Goal: Book appointment/travel/reservation

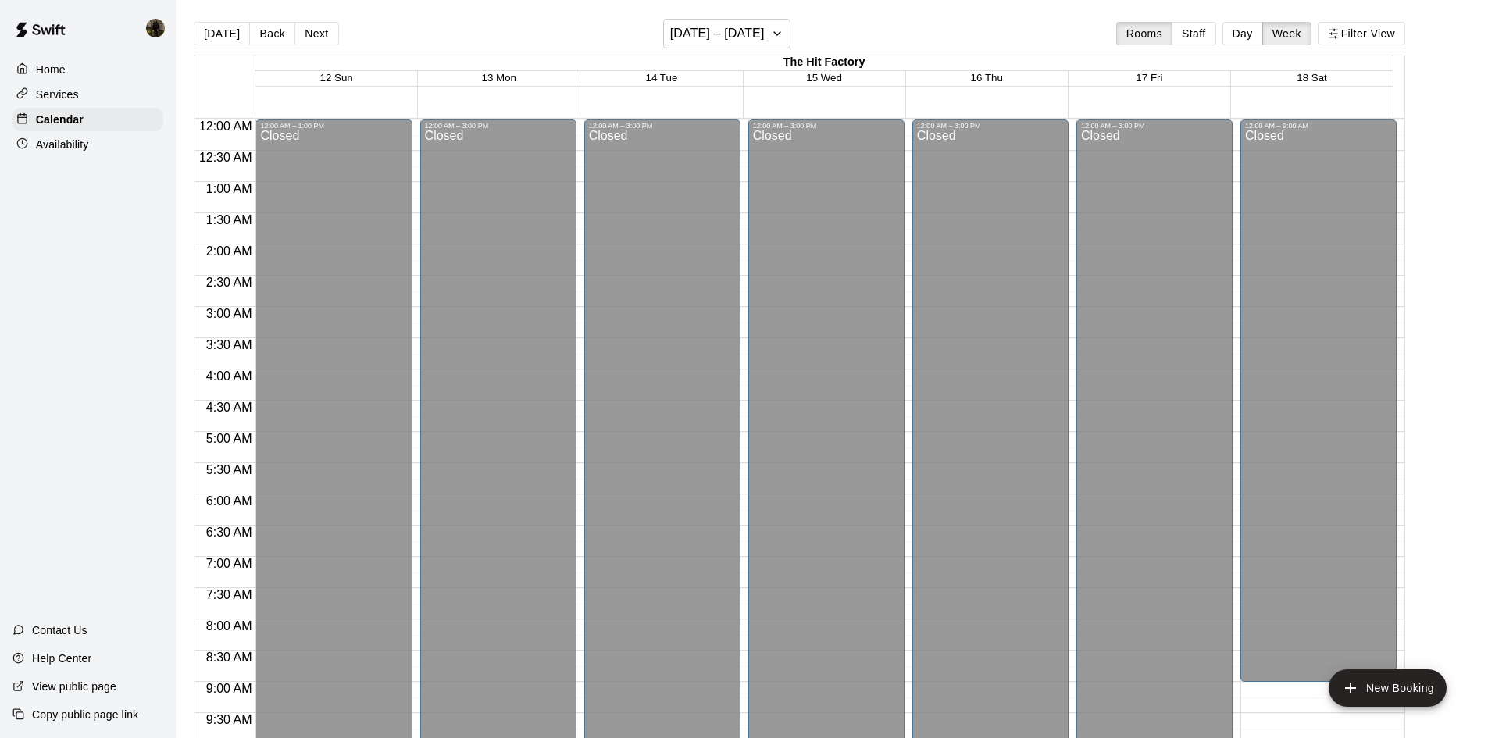
scroll to position [865, 0]
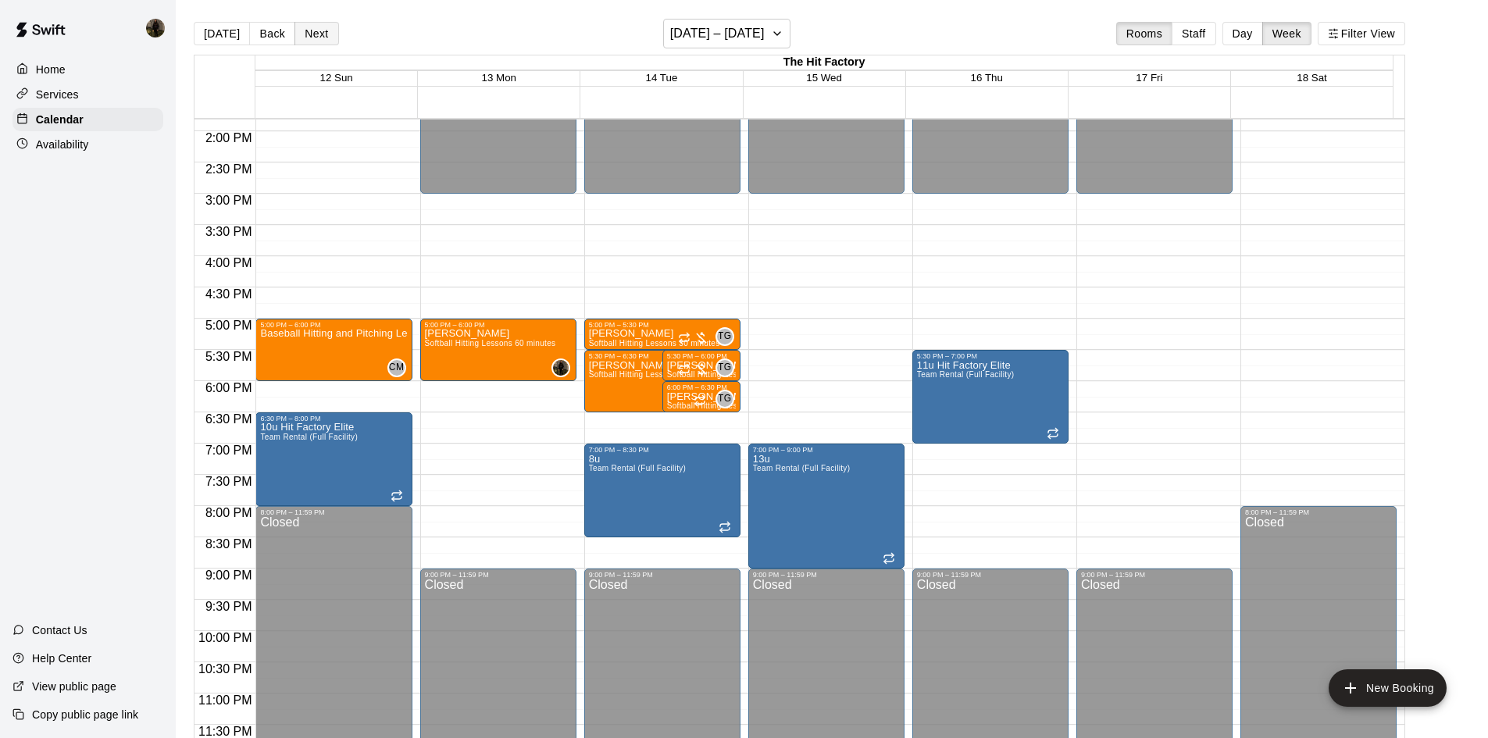
click at [320, 37] on button "Next" at bounding box center [316, 33] width 44 height 23
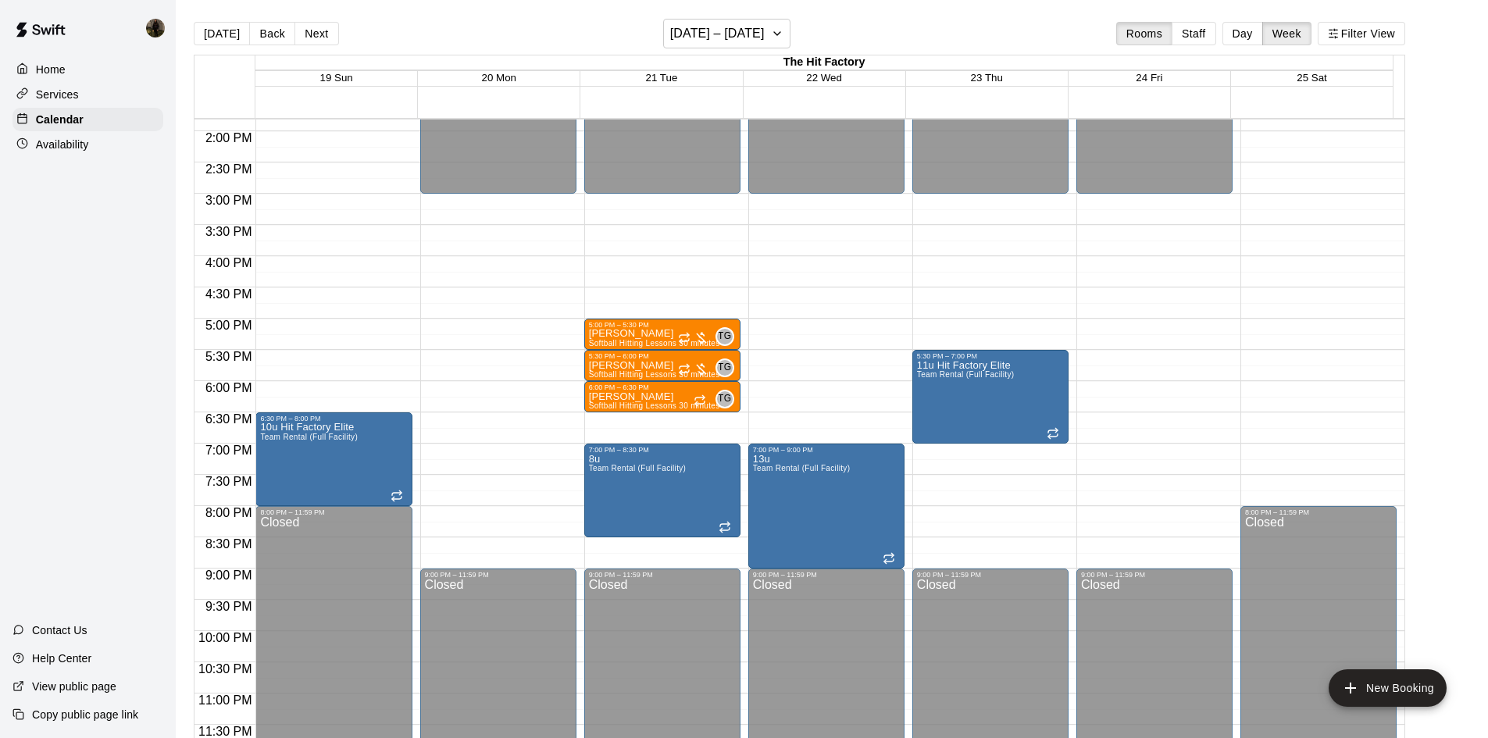
click at [669, 79] on span "21 Tue" at bounding box center [662, 78] width 32 height 12
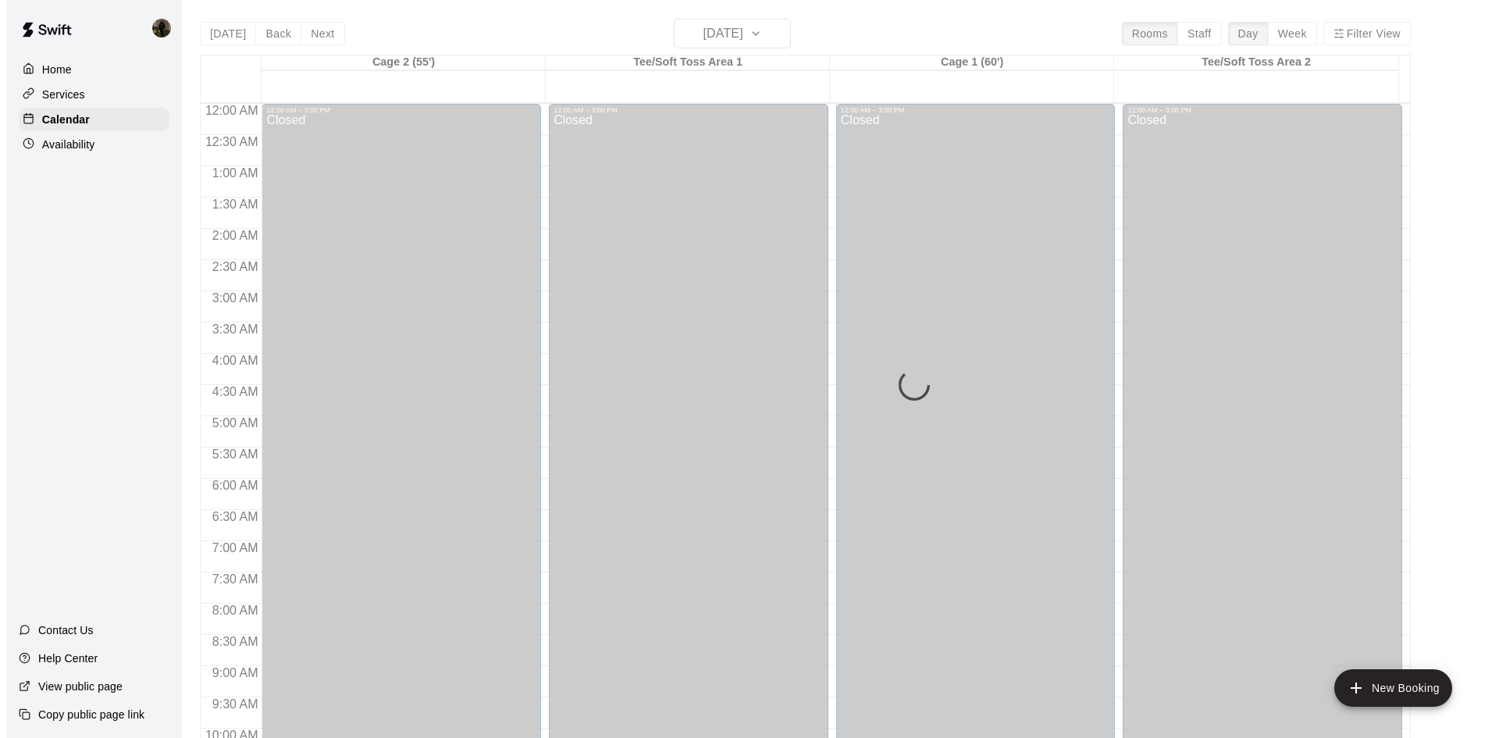
scroll to position [742, 0]
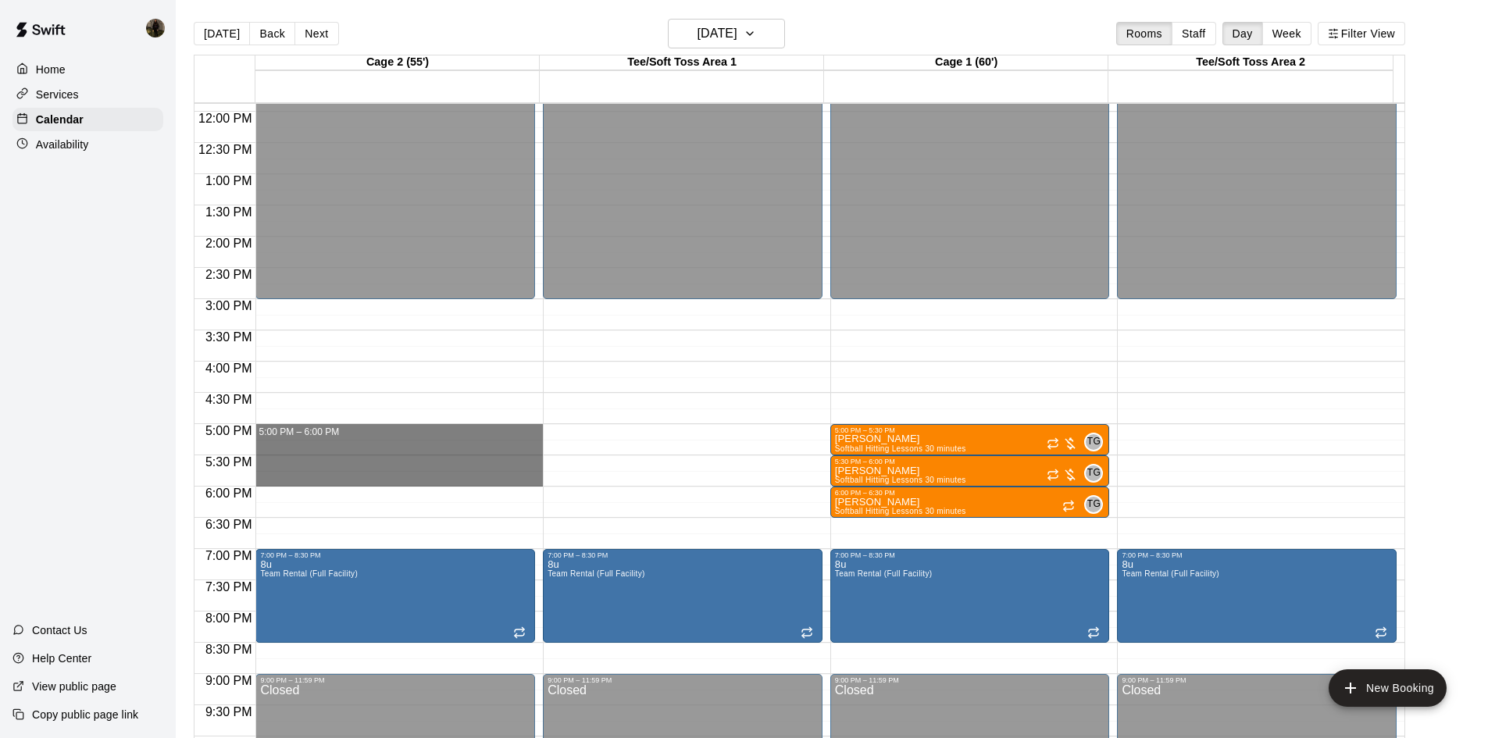
drag, startPoint x: 278, startPoint y: 427, endPoint x: 277, endPoint y: 474, distance: 46.9
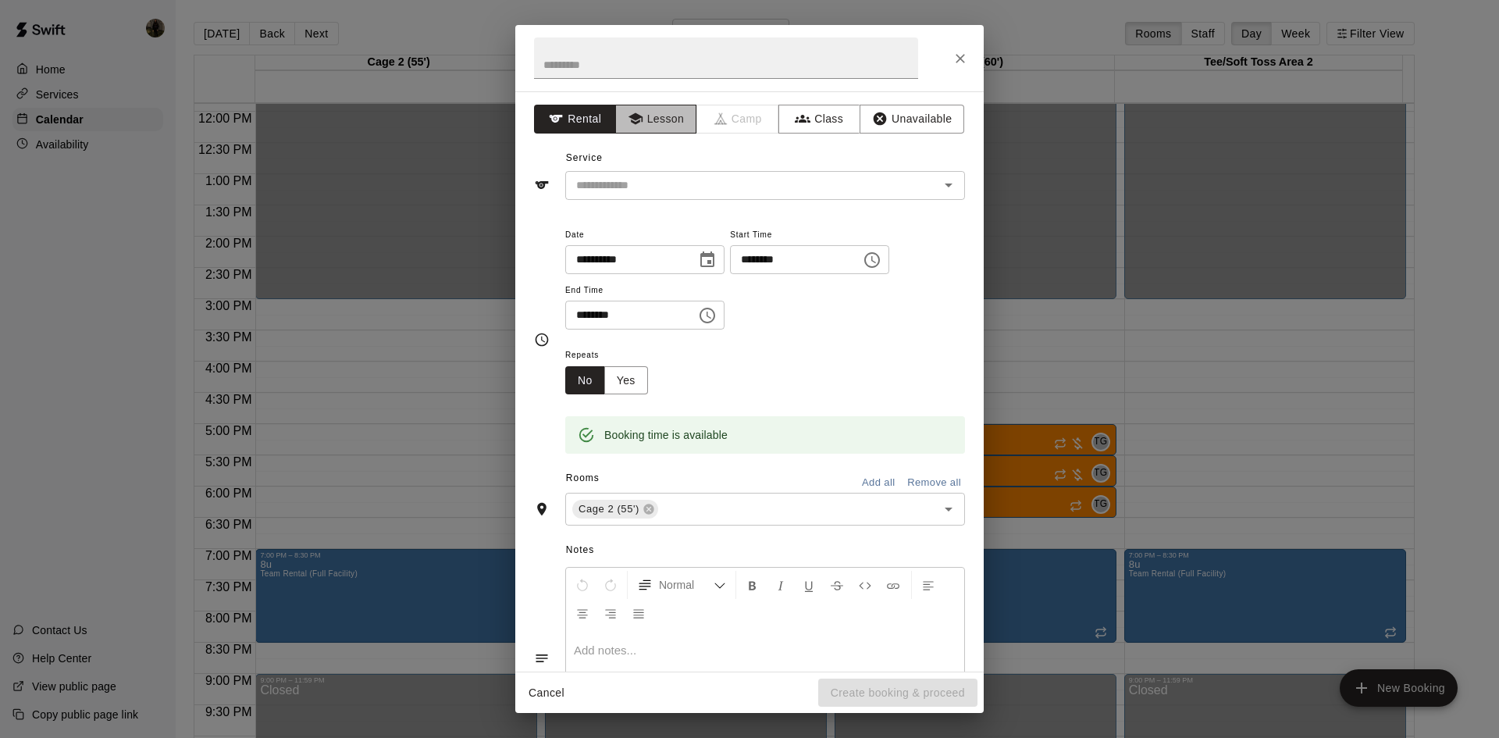
click at [645, 118] on button "Lesson" at bounding box center [656, 119] width 82 height 29
click at [628, 62] on input "text" at bounding box center [726, 57] width 384 height 41
type input "**********"
click at [694, 180] on input "text" at bounding box center [742, 186] width 344 height 20
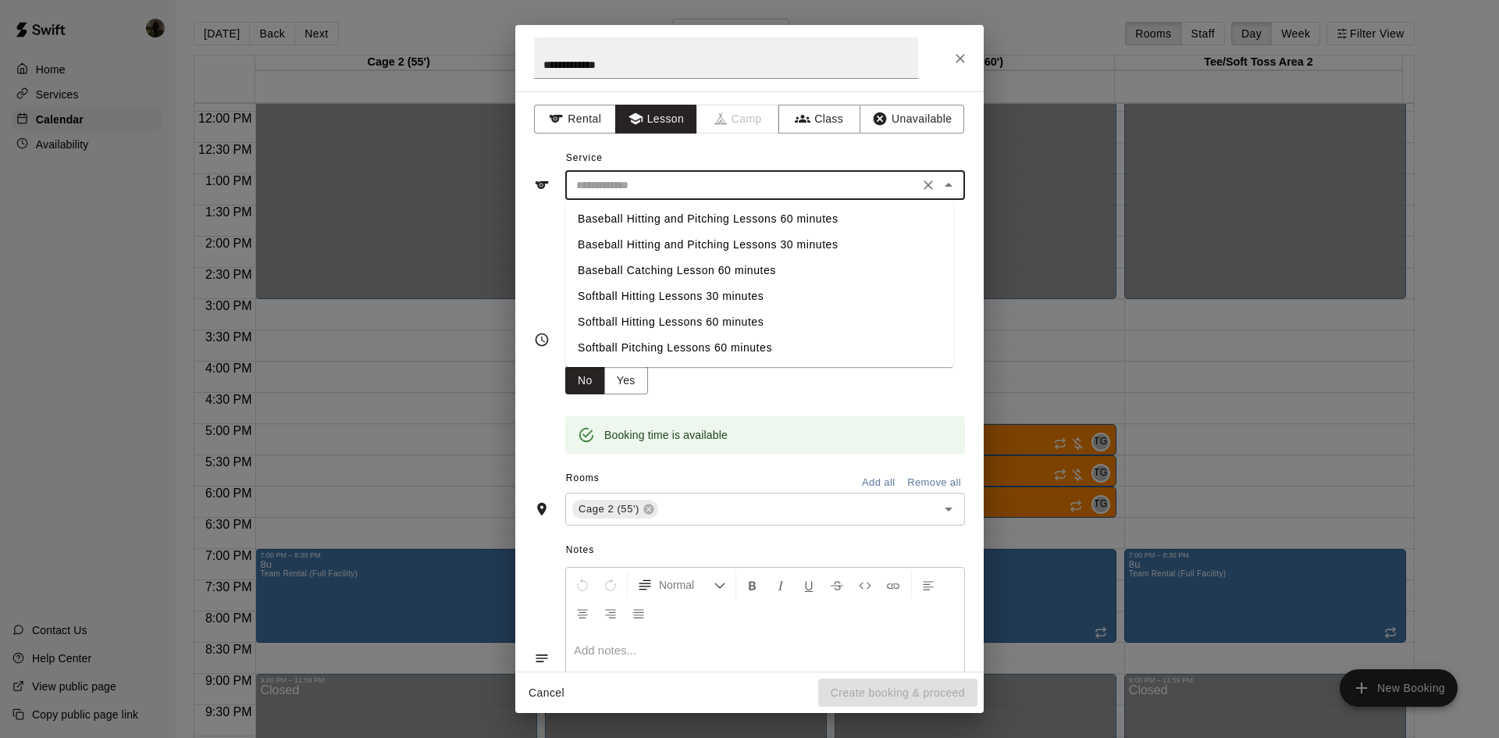
click at [706, 317] on li "Softball Hitting Lessons 60 minutes" at bounding box center [759, 322] width 388 height 26
type input "**********"
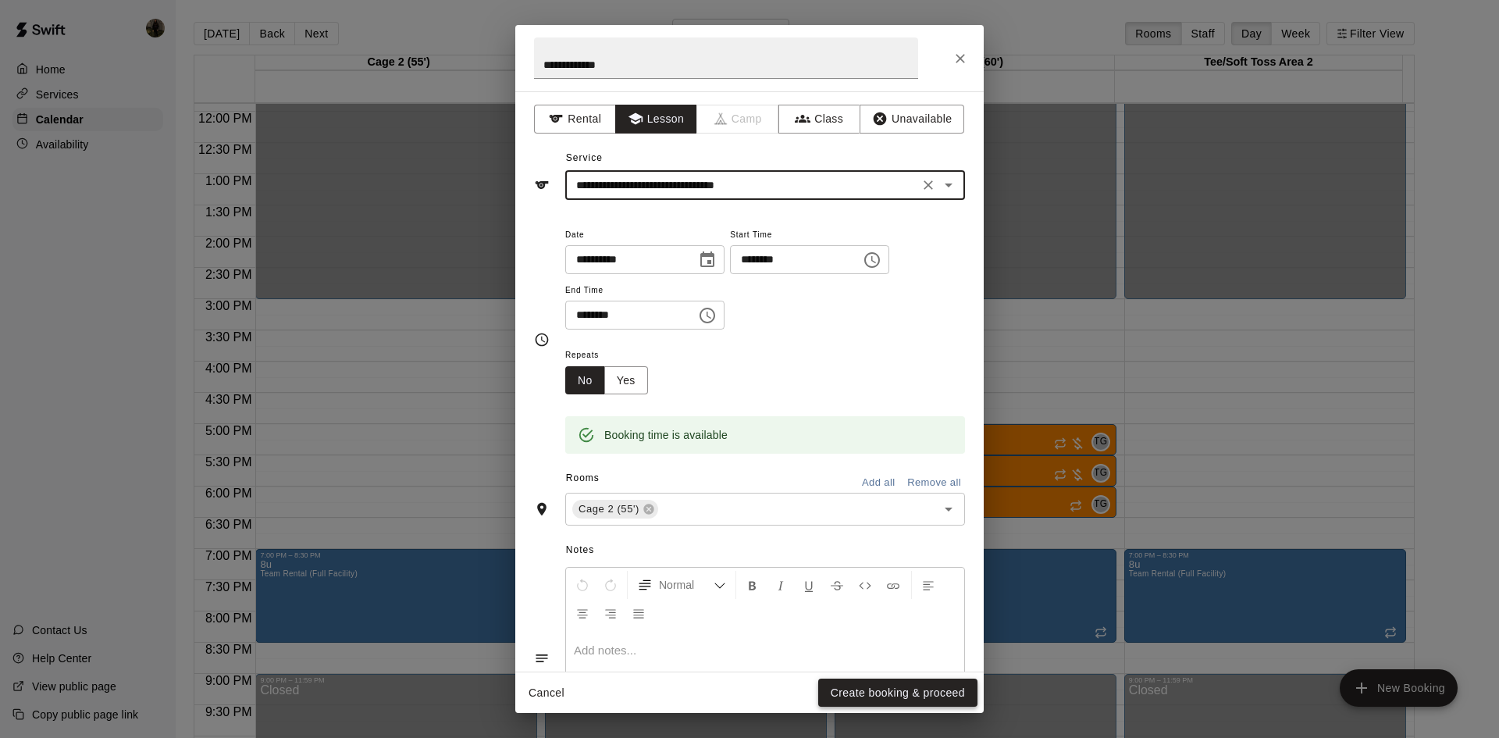
click at [898, 689] on button "Create booking & proceed" at bounding box center [897, 693] width 159 height 29
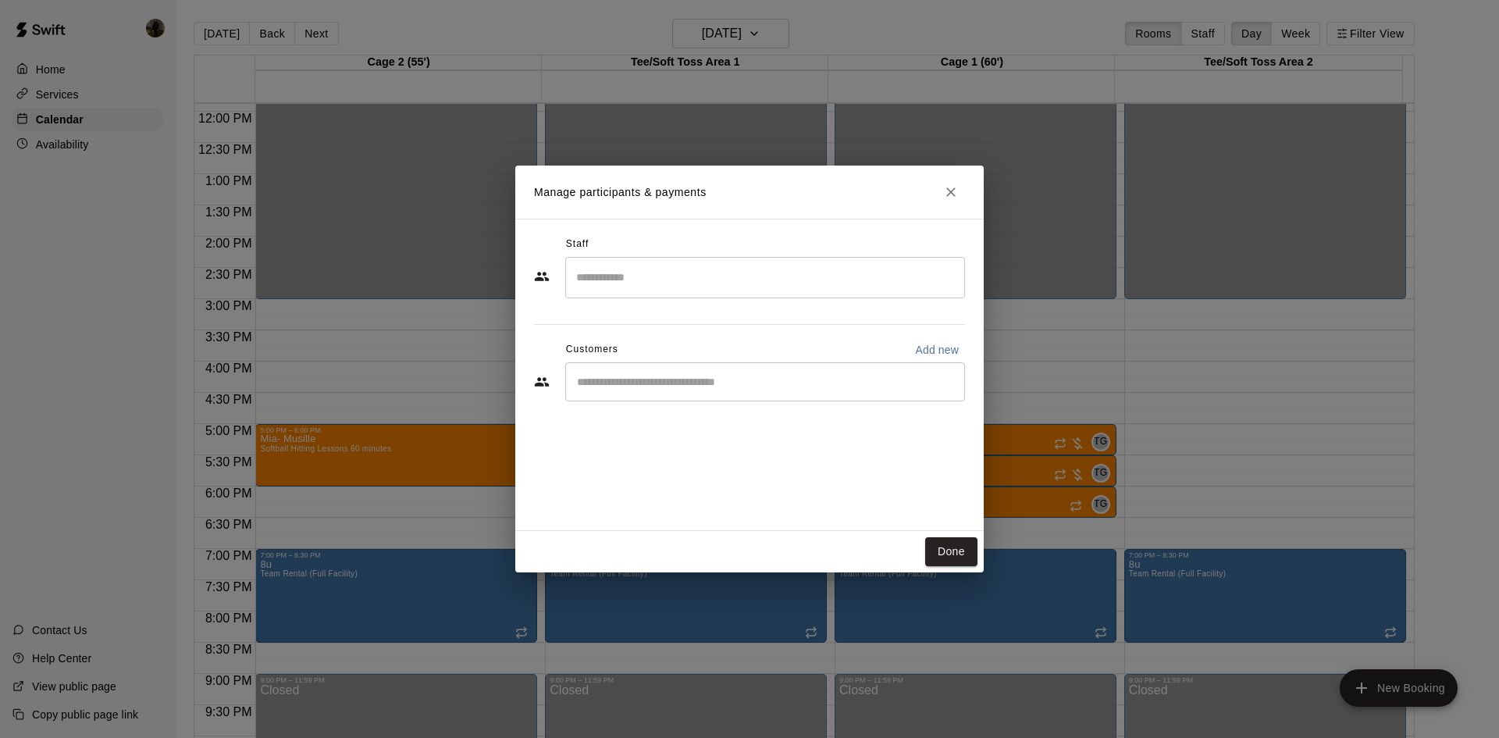
click at [674, 278] on input "Search staff" at bounding box center [765, 277] width 386 height 27
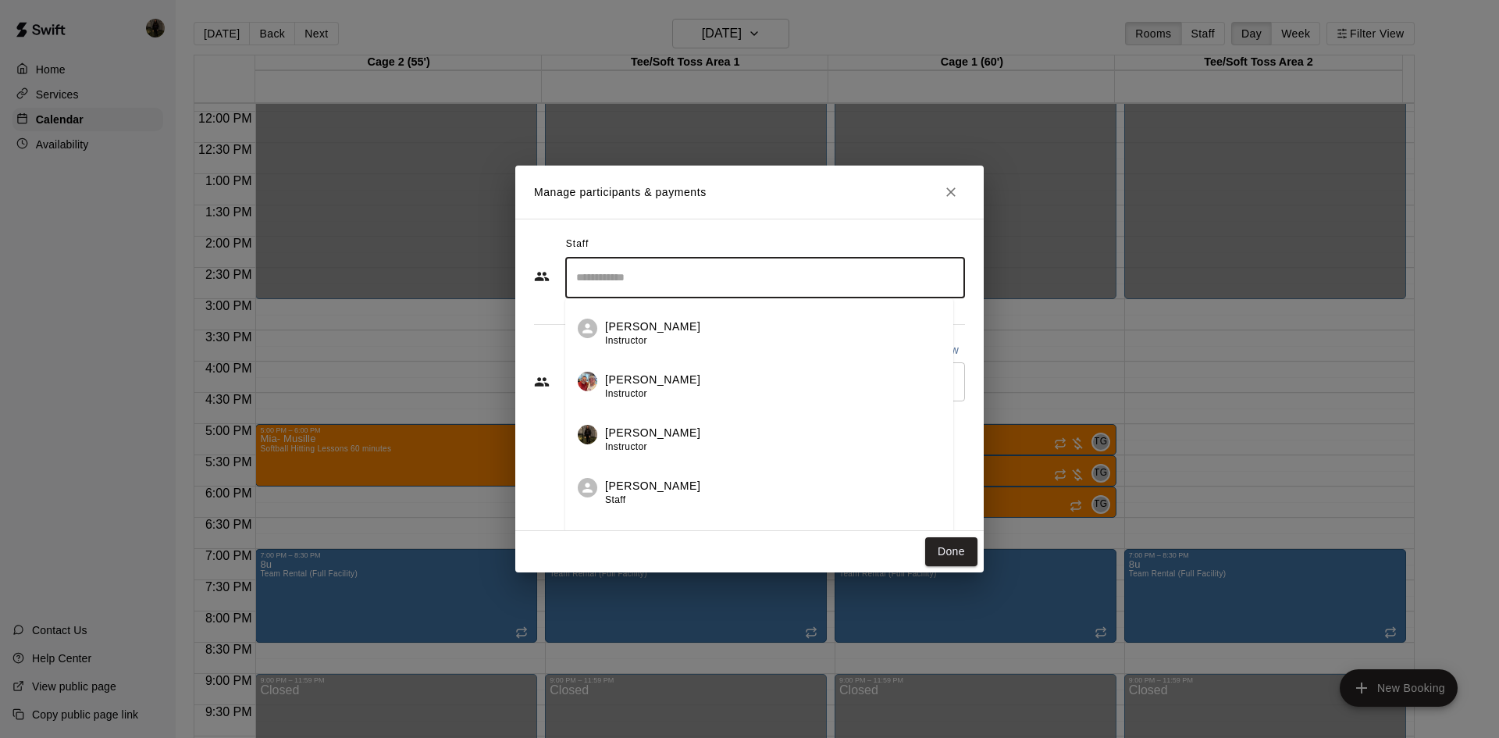
scroll to position [188, 0]
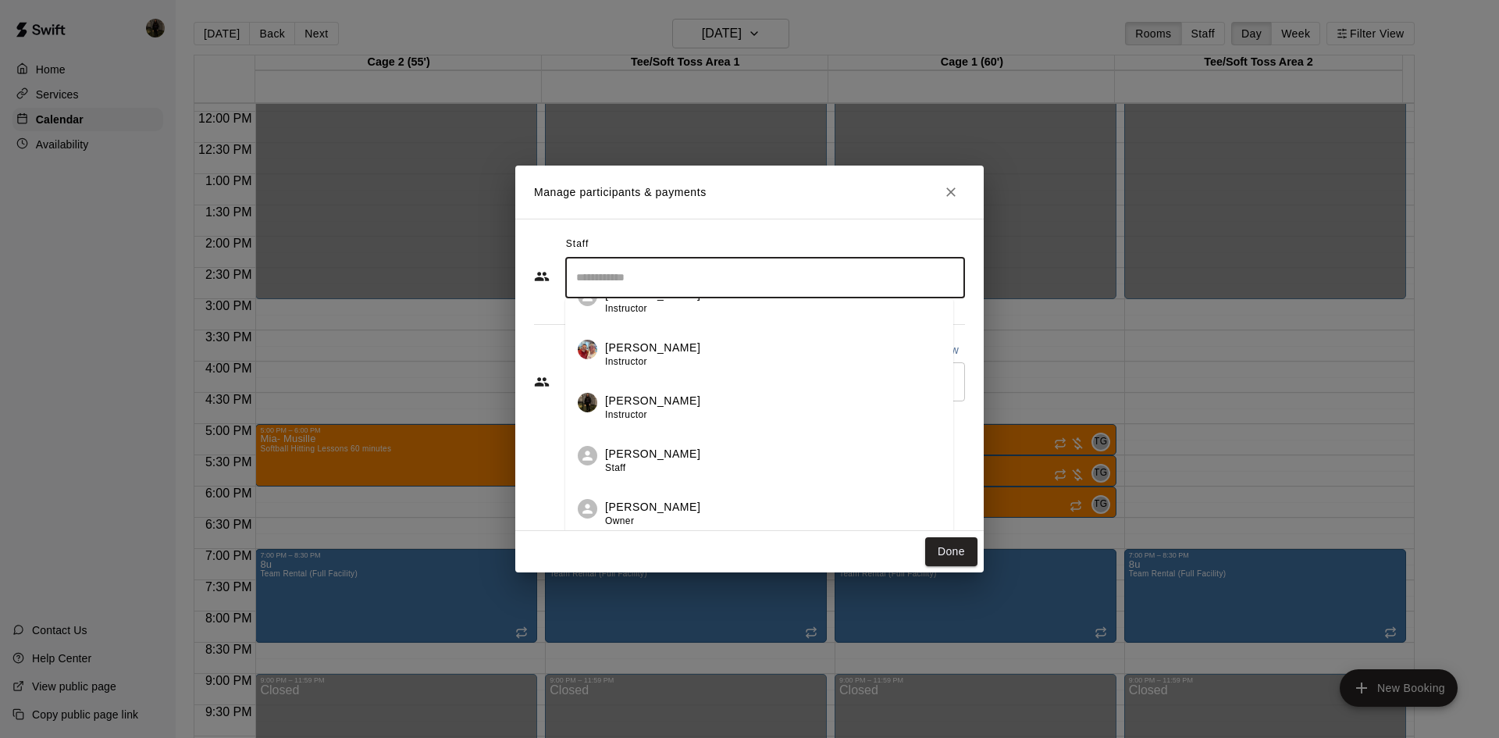
click at [704, 405] on div "[PERSON_NAME] Instructor" at bounding box center [773, 408] width 336 height 30
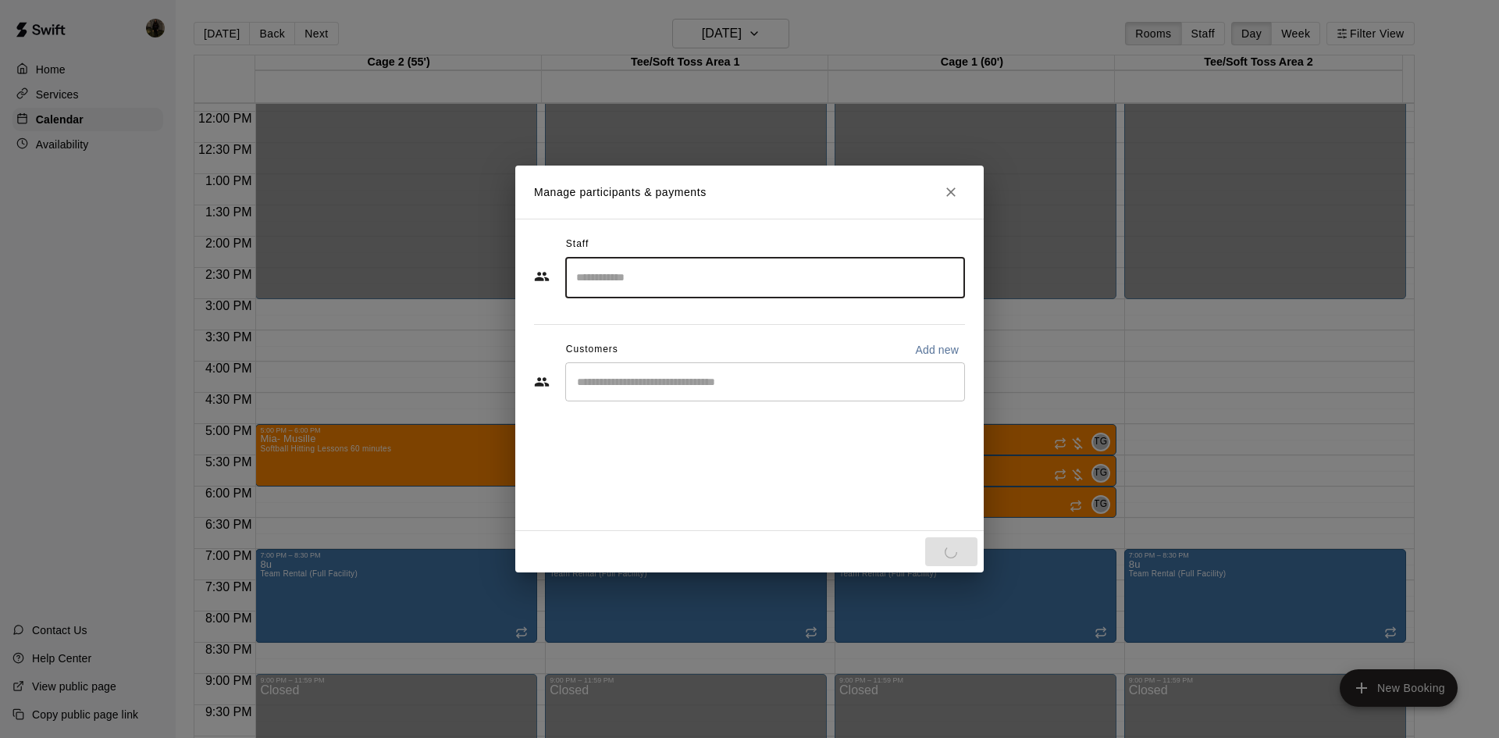
click at [947, 546] on div "Done" at bounding box center [749, 551] width 469 height 41
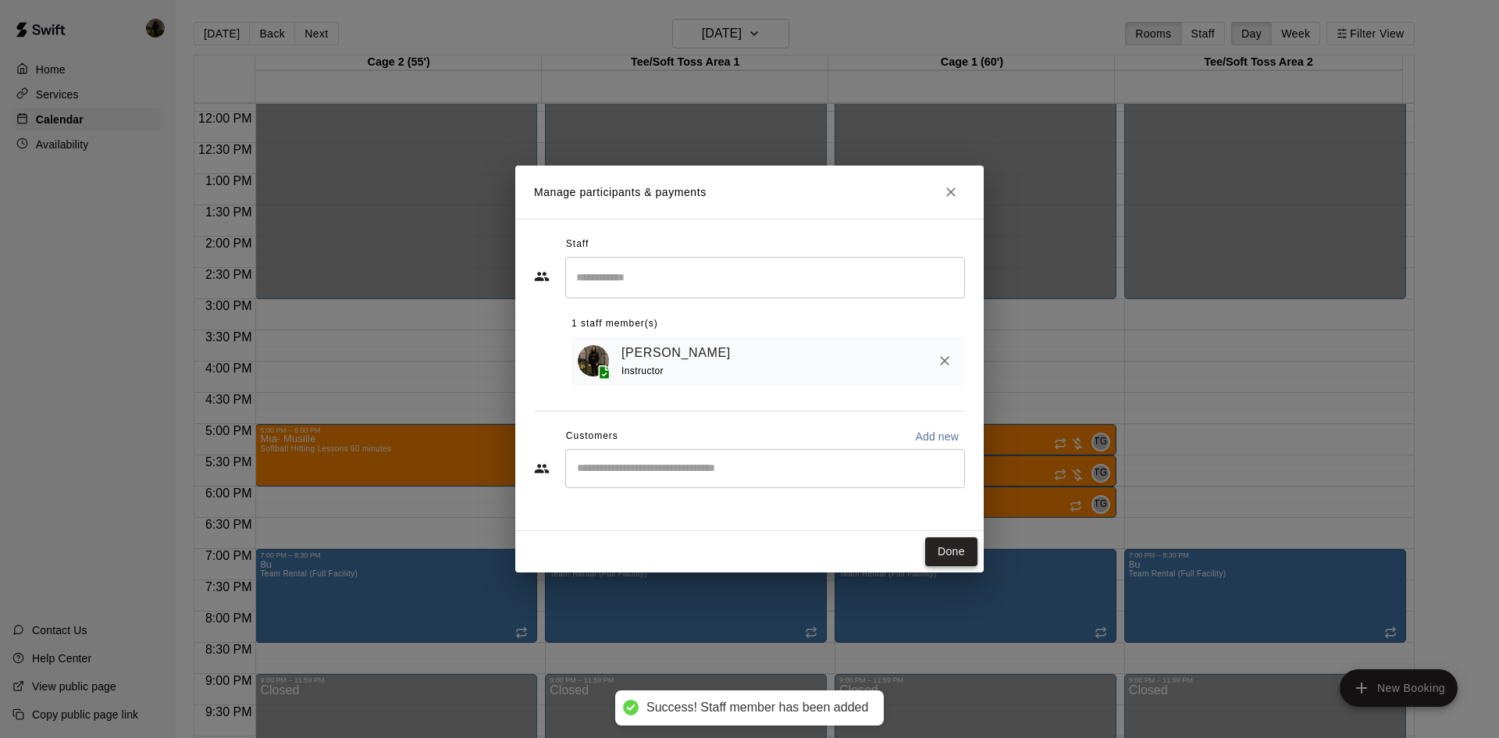
click at [947, 545] on button "Done" at bounding box center [951, 551] width 52 height 29
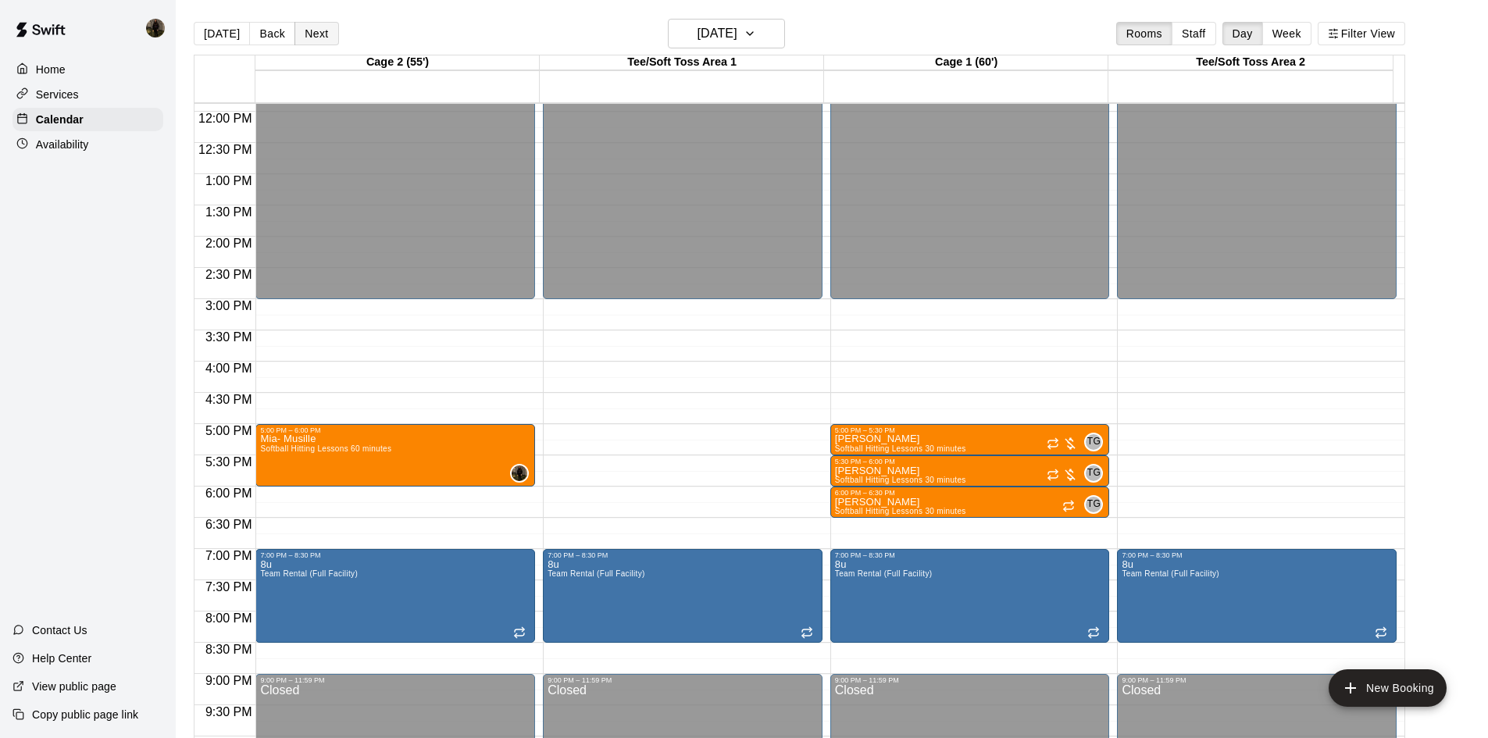
click at [331, 36] on button "Next" at bounding box center [316, 33] width 44 height 23
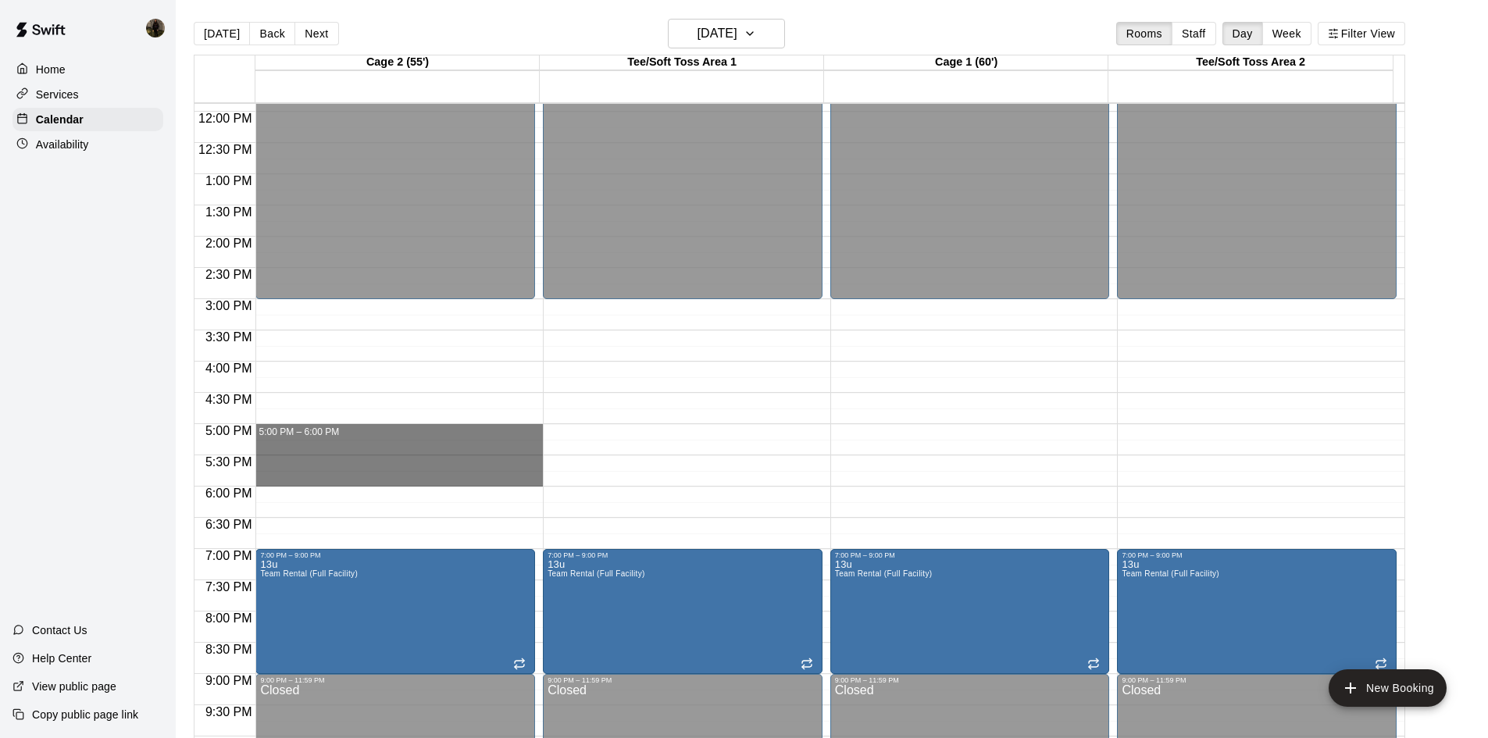
drag, startPoint x: 276, startPoint y: 428, endPoint x: 283, endPoint y: 480, distance: 51.9
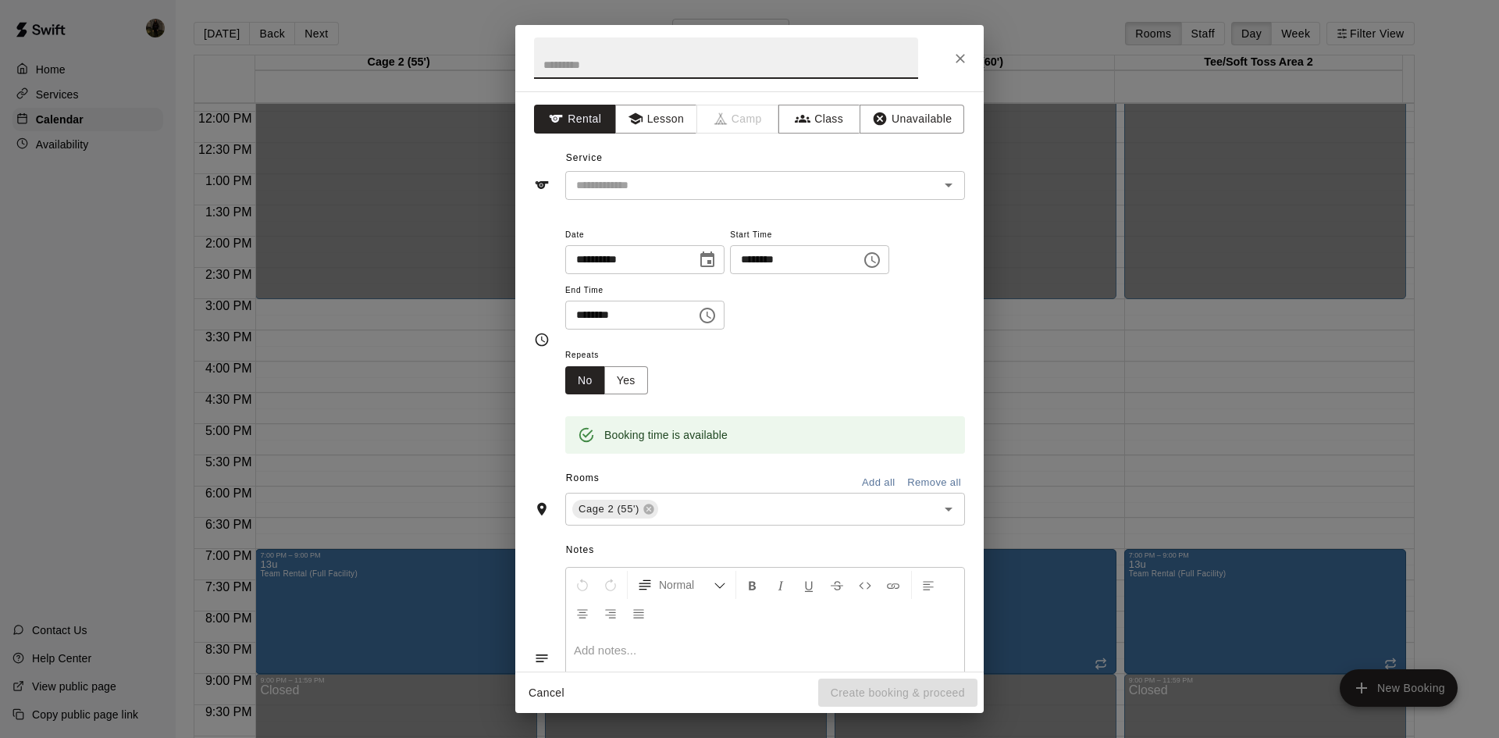
drag, startPoint x: 672, startPoint y: 60, endPoint x: 672, endPoint y: 72, distance: 11.7
click at [672, 60] on input "text" at bounding box center [726, 57] width 384 height 41
type input "**********"
click at [672, 176] on input "text" at bounding box center [742, 186] width 344 height 20
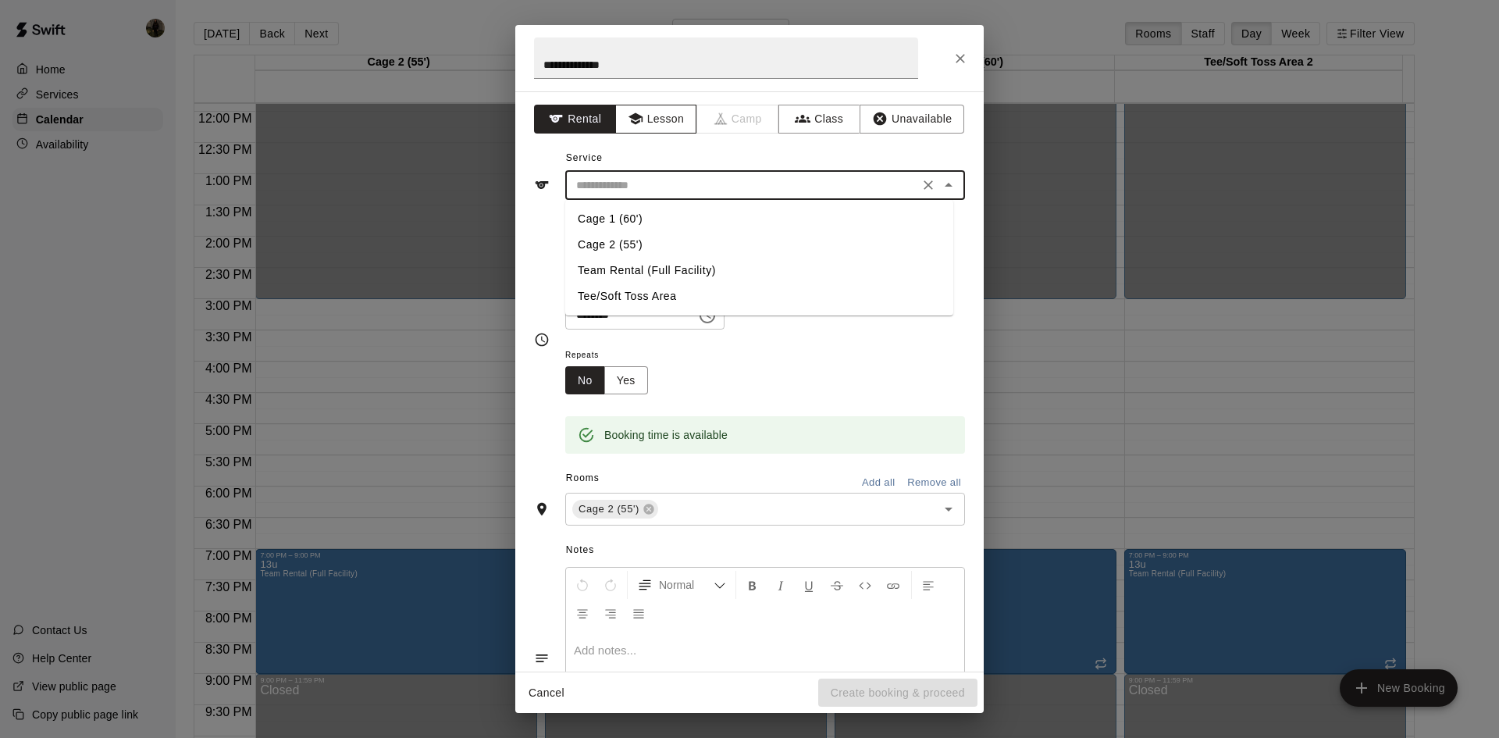
click at [658, 115] on button "Lesson" at bounding box center [656, 119] width 82 height 29
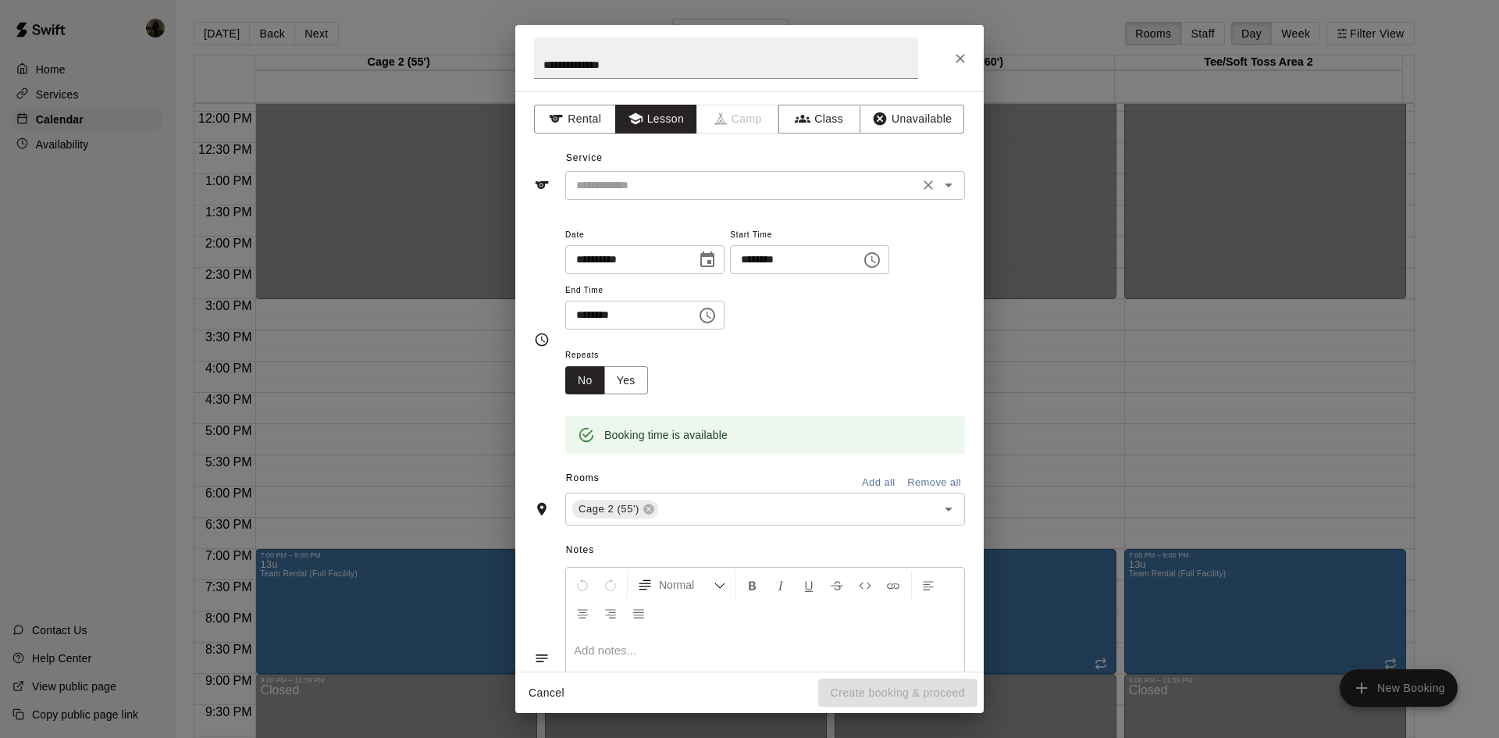
click at [664, 188] on input "text" at bounding box center [742, 186] width 344 height 20
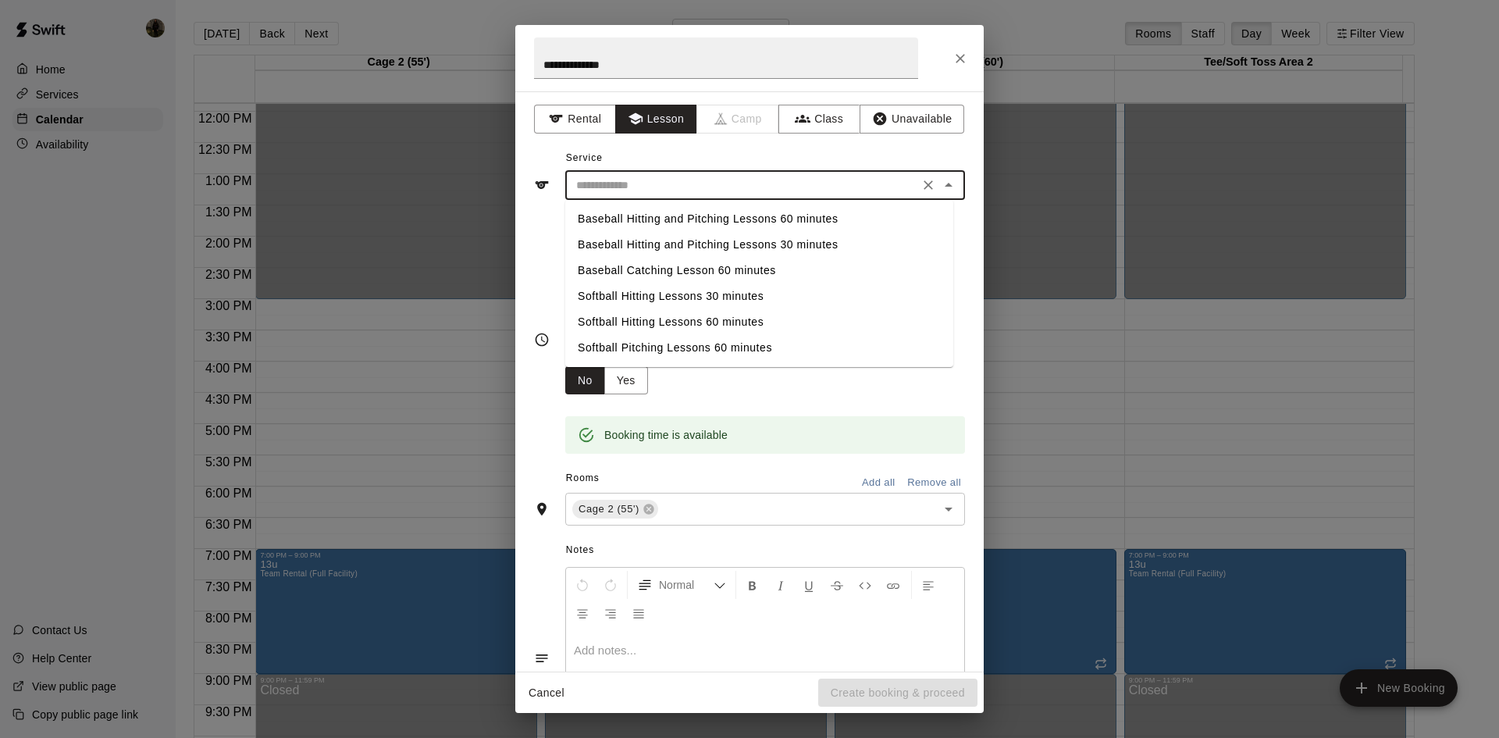
click at [675, 324] on li "Softball Hitting Lessons 60 minutes" at bounding box center [759, 322] width 388 height 26
type input "**********"
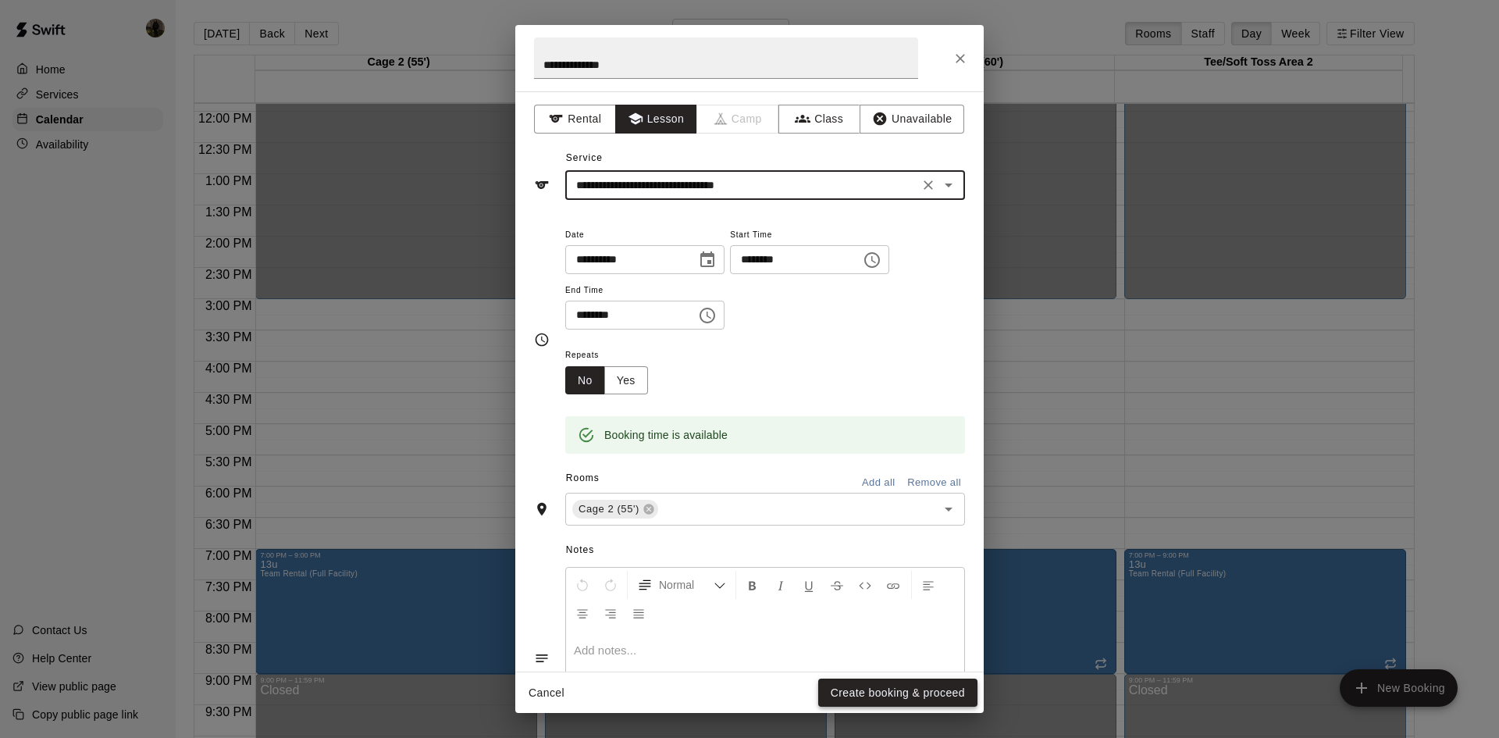
click at [902, 685] on button "Create booking & proceed" at bounding box center [897, 693] width 159 height 29
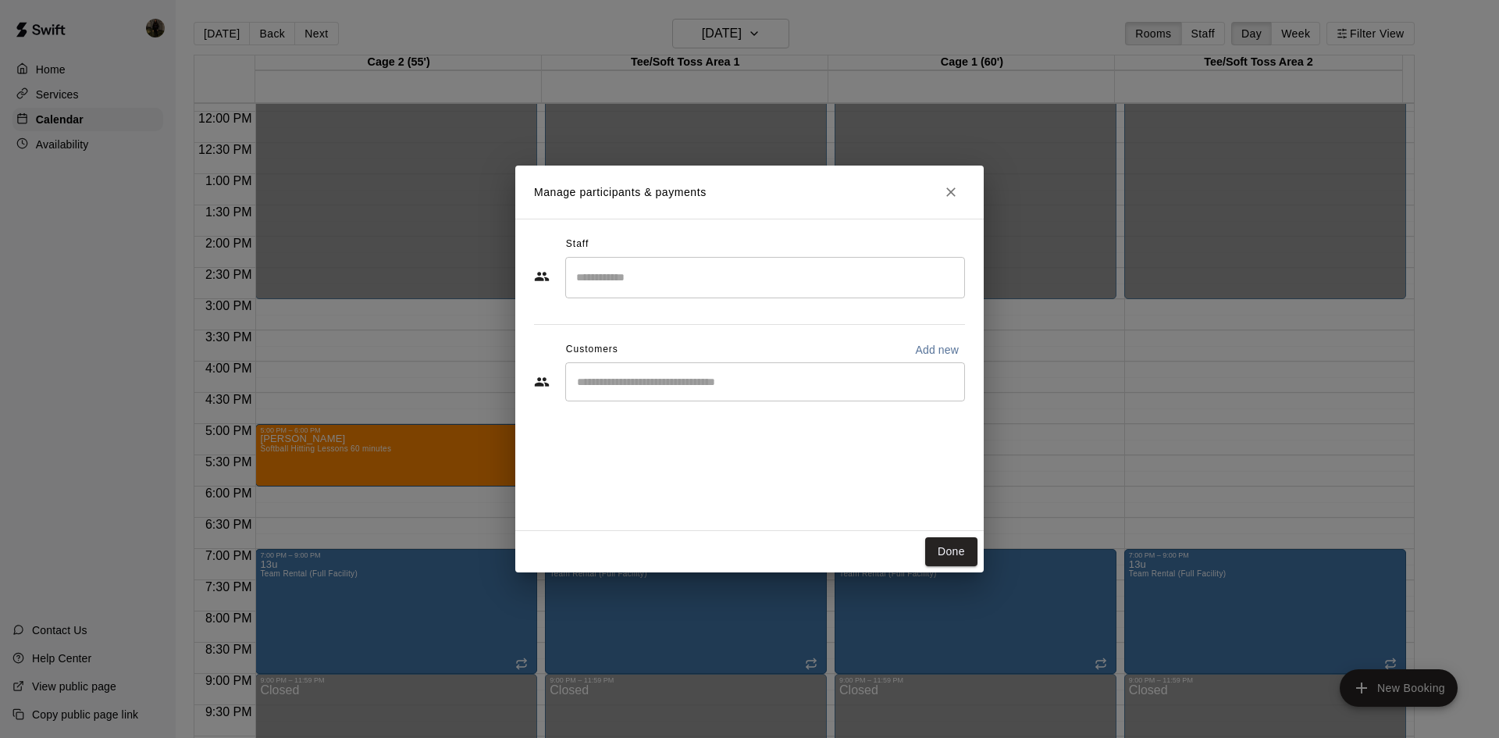
click at [616, 287] on input "Search staff" at bounding box center [765, 277] width 386 height 27
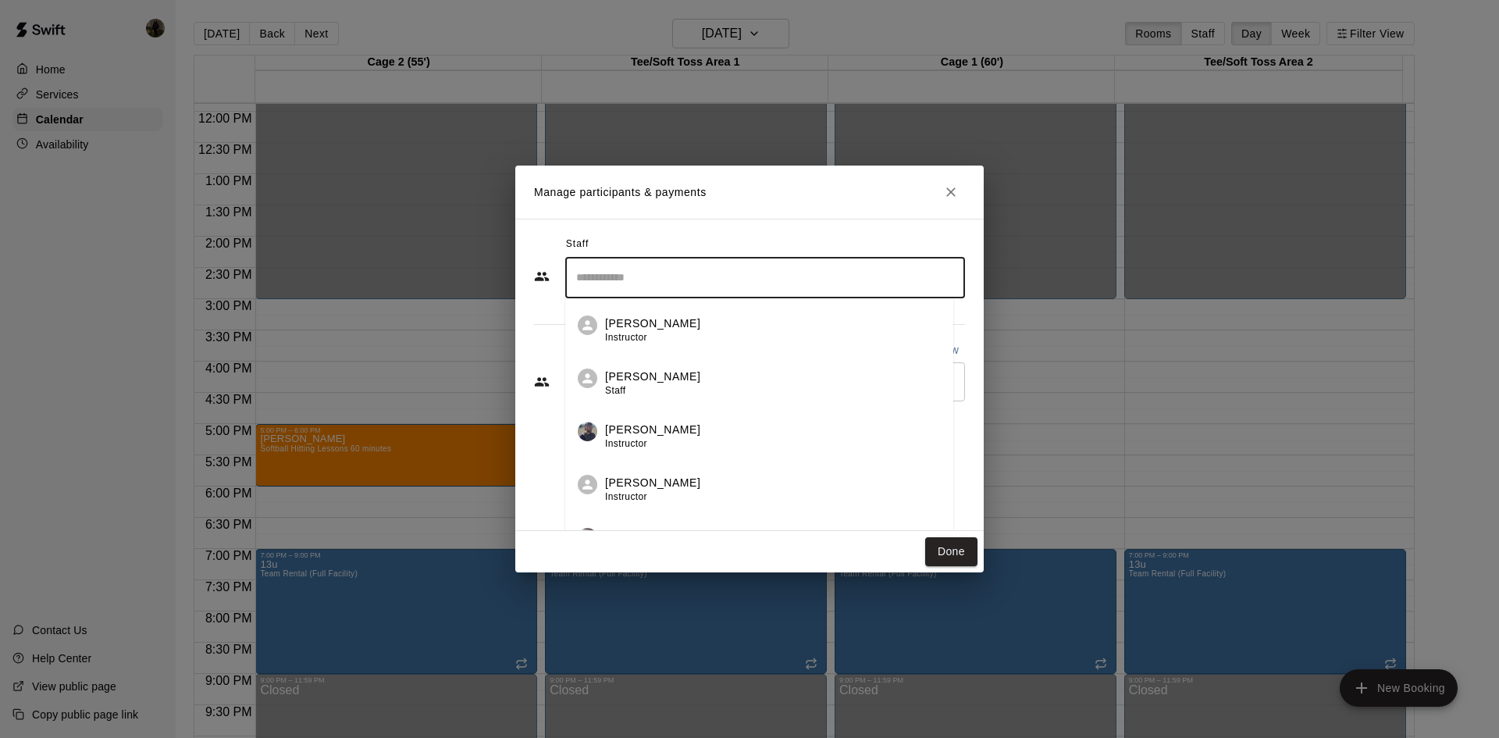
scroll to position [156, 0]
click at [644, 437] on p "[PERSON_NAME]" at bounding box center [652, 433] width 95 height 16
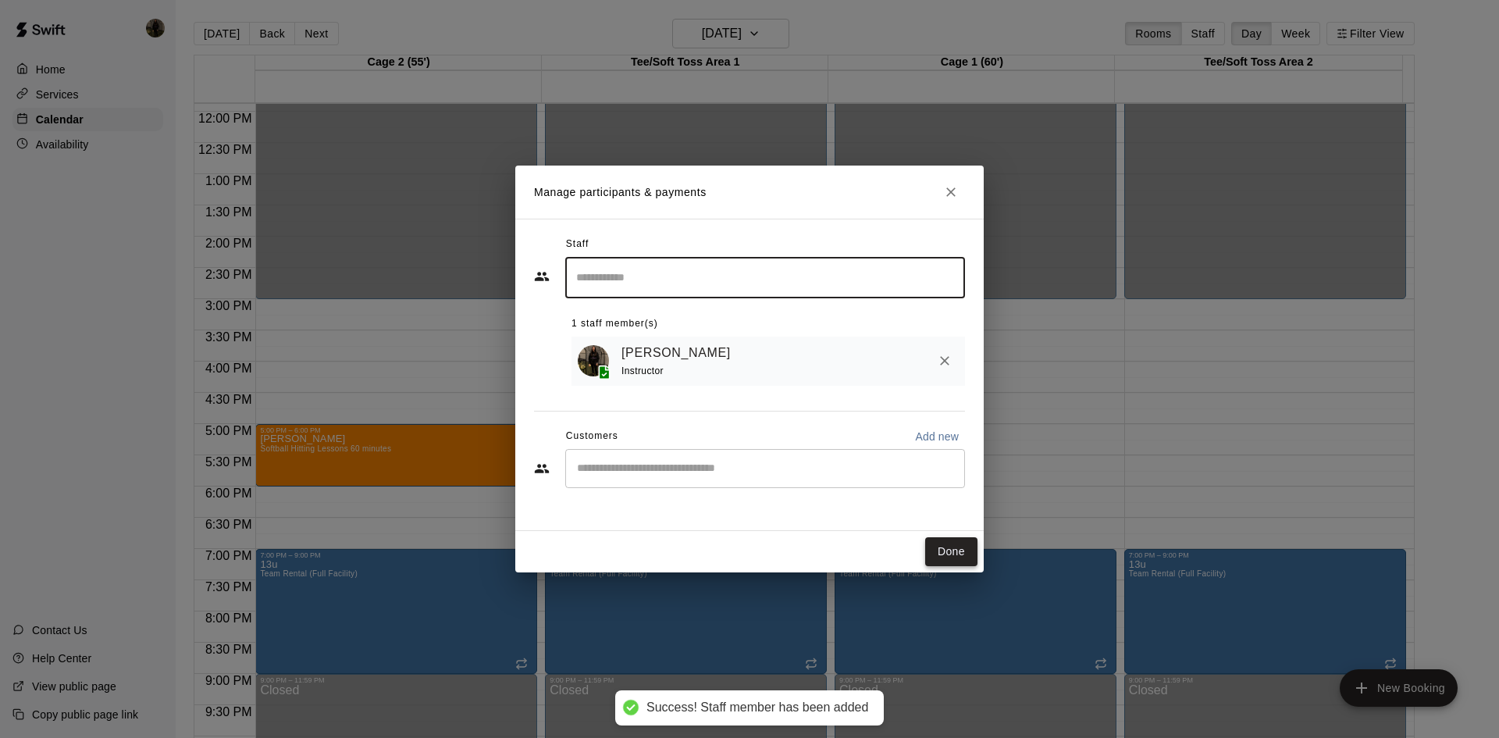
click at [951, 550] on button "Done" at bounding box center [951, 551] width 52 height 29
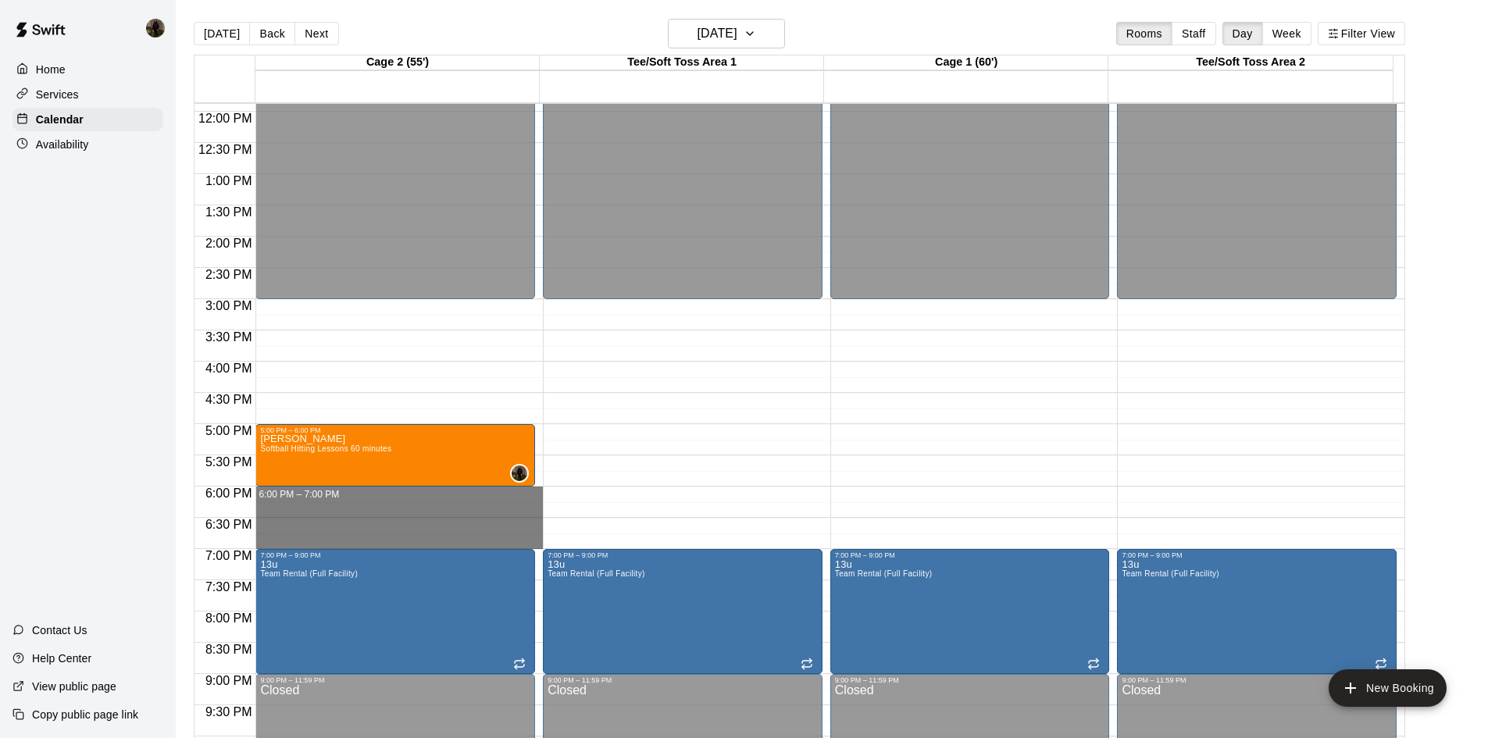
drag, startPoint x: 418, startPoint y: 490, endPoint x: 422, endPoint y: 540, distance: 50.1
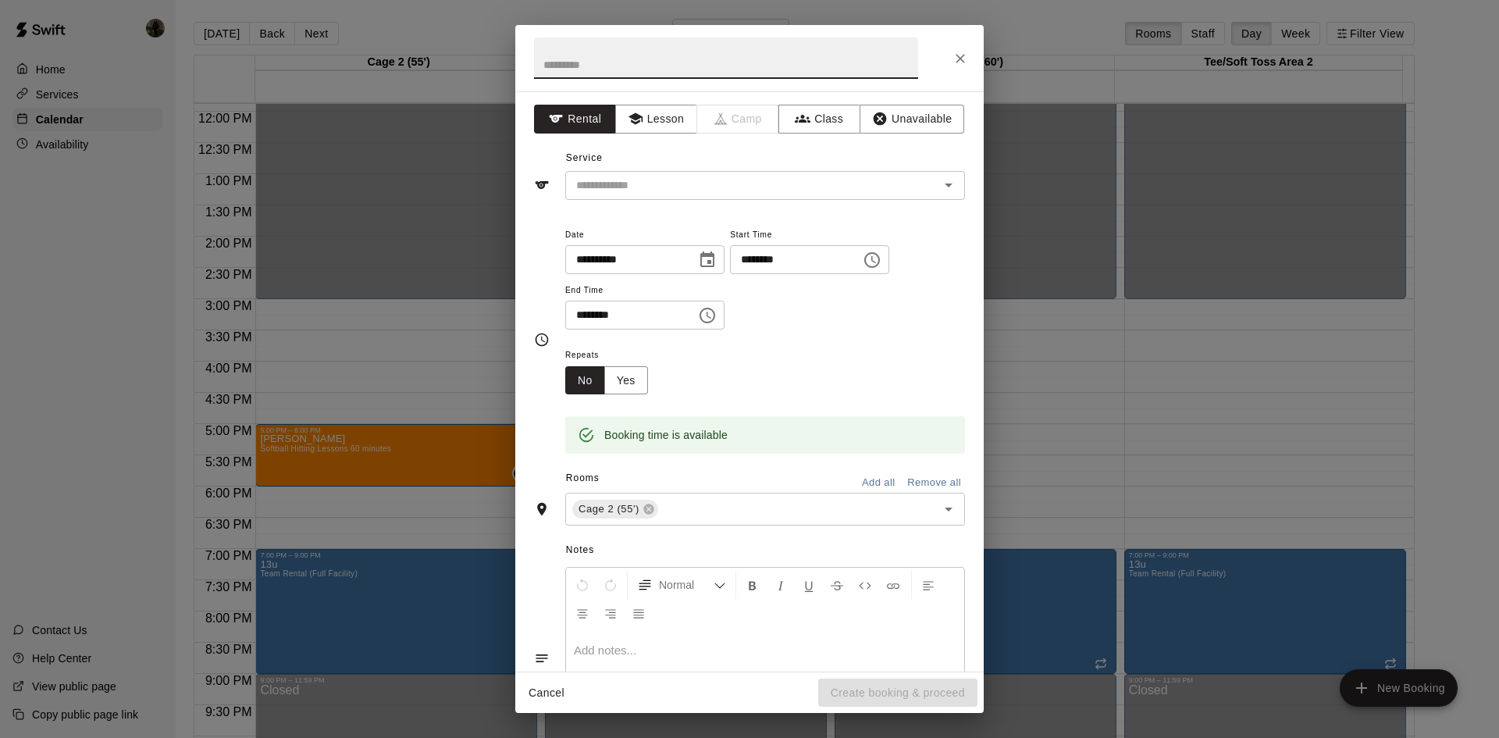
click at [585, 62] on input "text" at bounding box center [726, 57] width 384 height 41
type input "**********"
click at [601, 191] on input "text" at bounding box center [742, 186] width 344 height 20
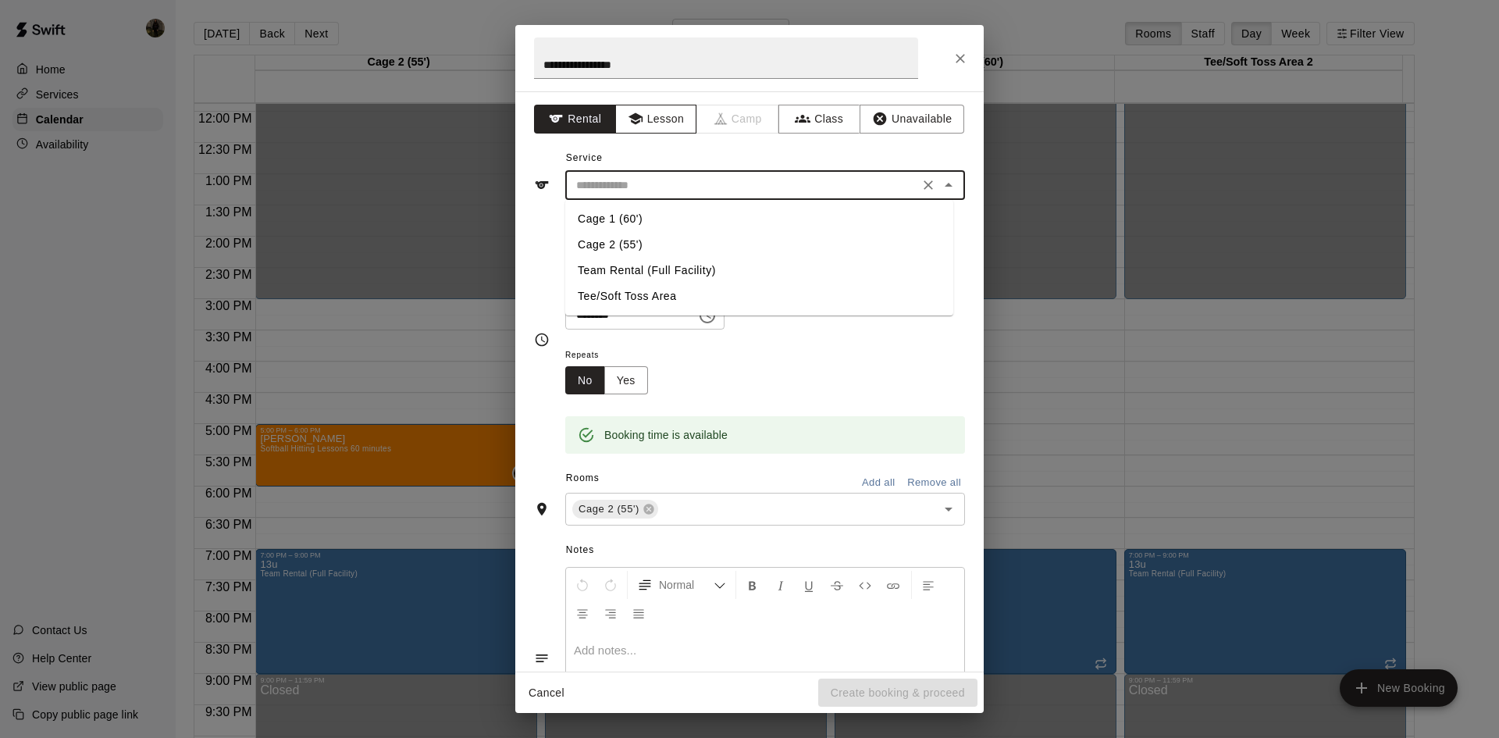
click at [647, 124] on button "Lesson" at bounding box center [656, 119] width 82 height 29
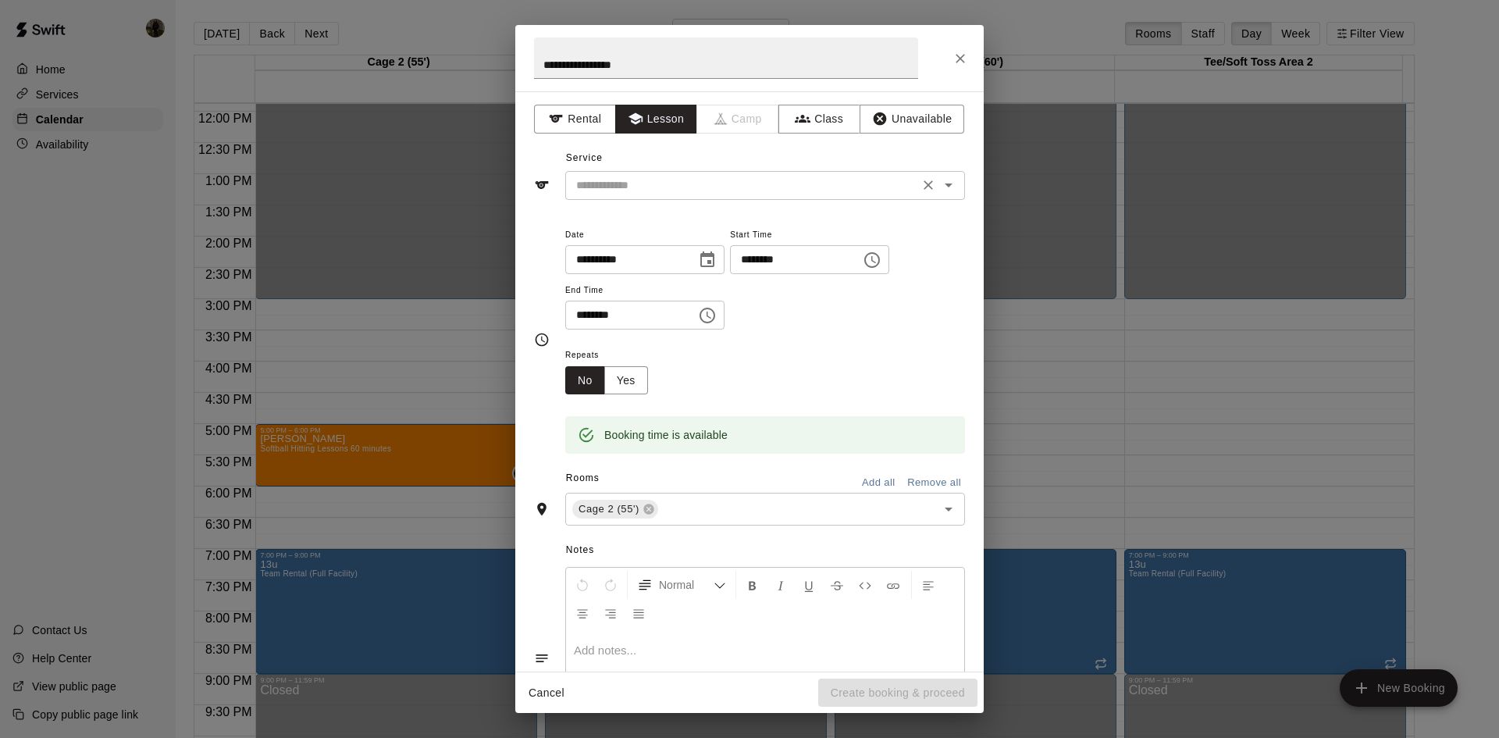
click at [645, 194] on input "text" at bounding box center [742, 186] width 344 height 20
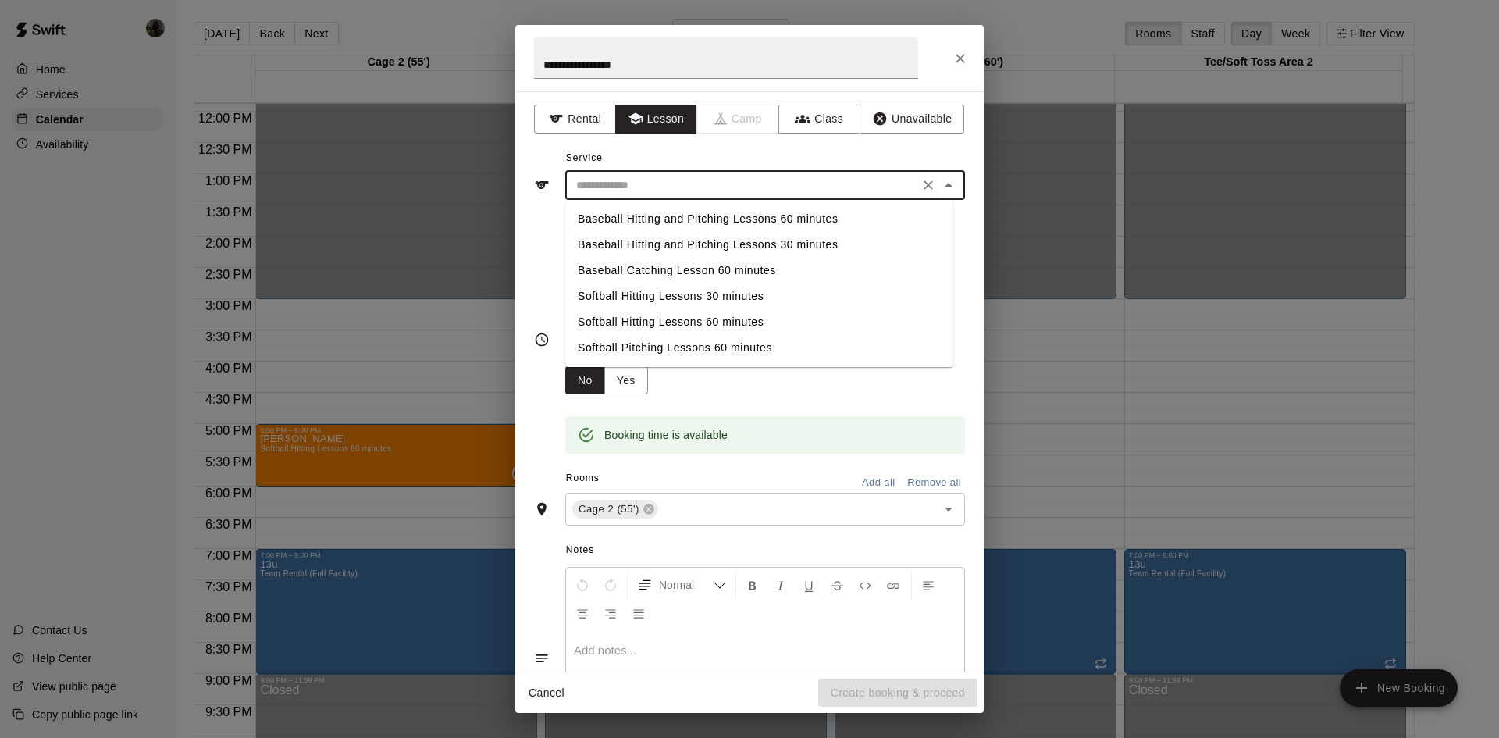
click at [661, 320] on li "Softball Hitting Lessons 60 minutes" at bounding box center [759, 322] width 388 height 26
type input "**********"
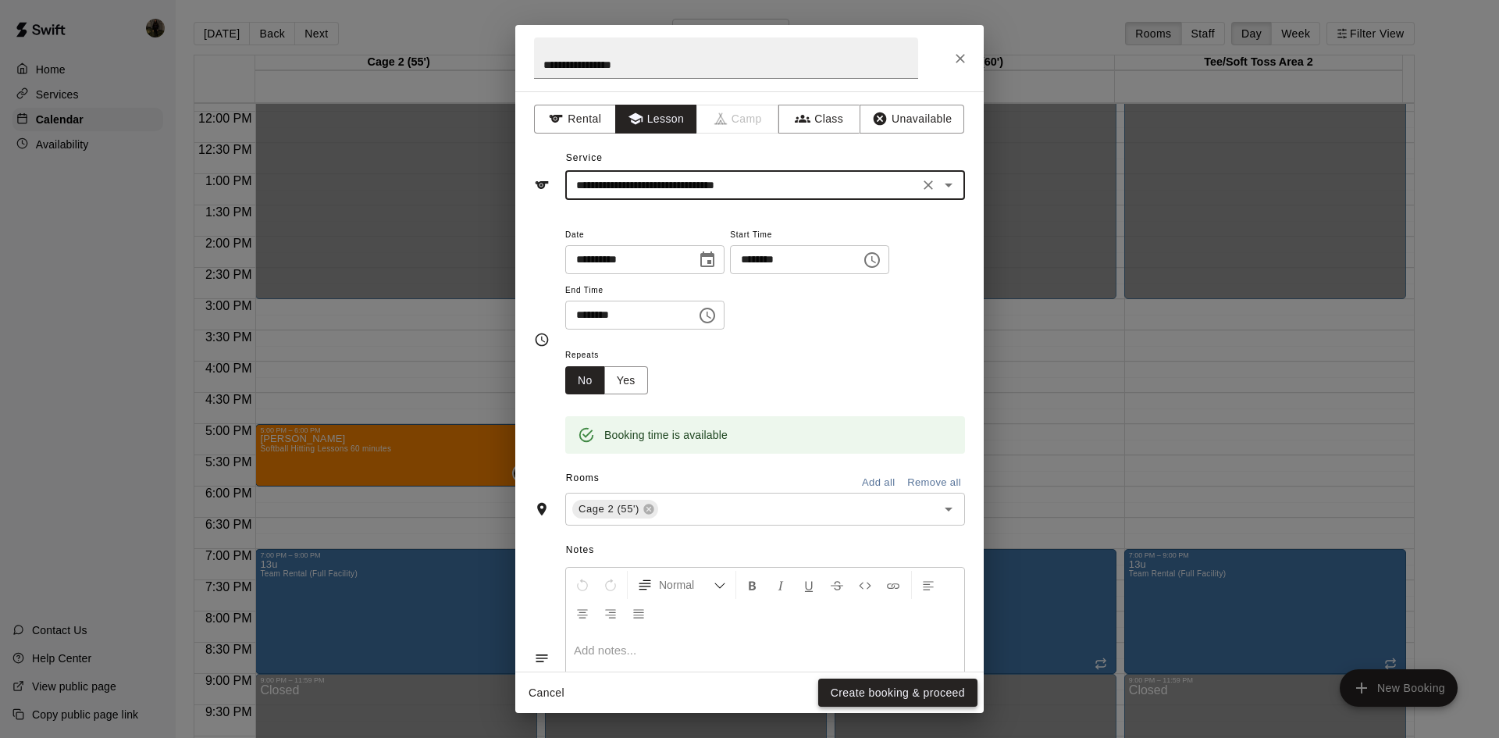
click at [890, 697] on button "Create booking & proceed" at bounding box center [897, 693] width 159 height 29
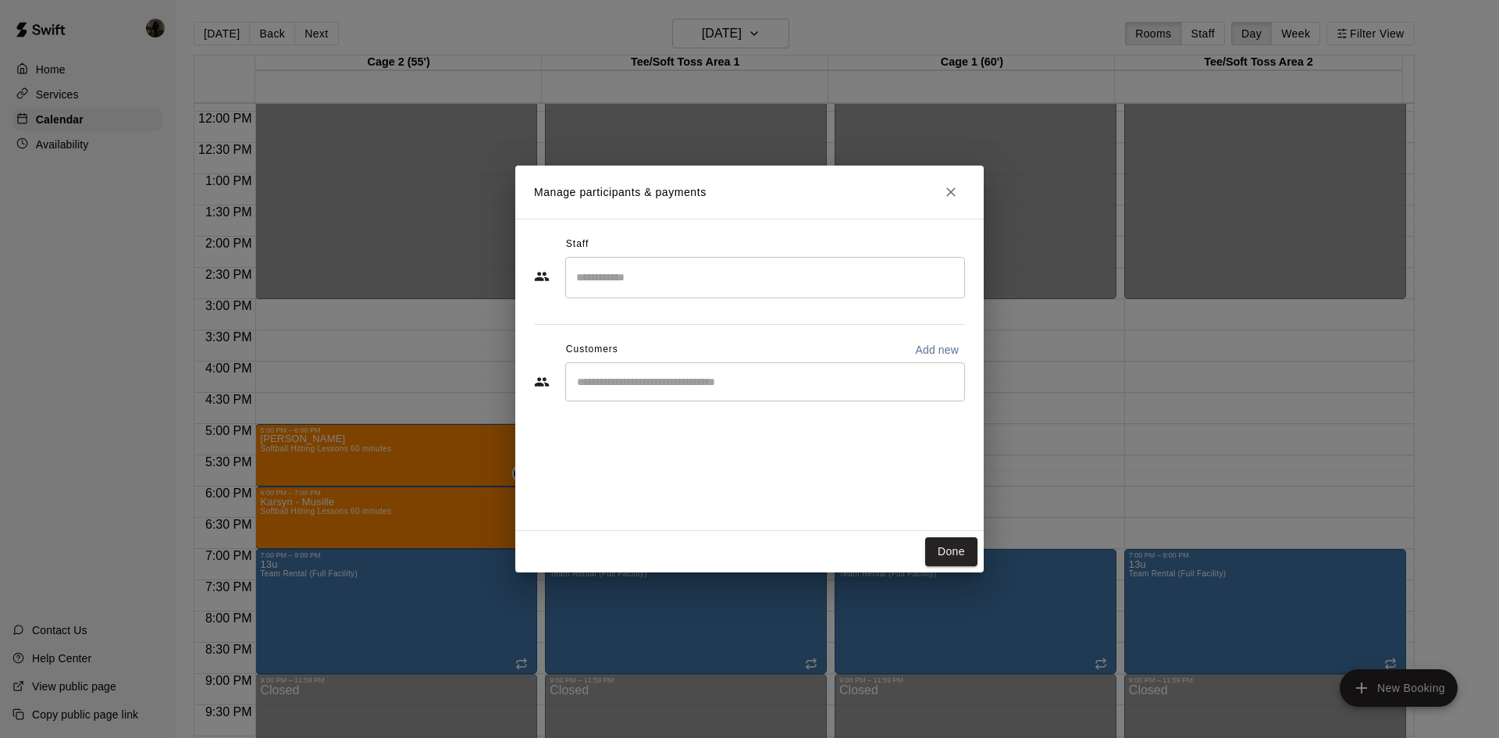
click at [720, 272] on input "Search staff" at bounding box center [765, 277] width 386 height 27
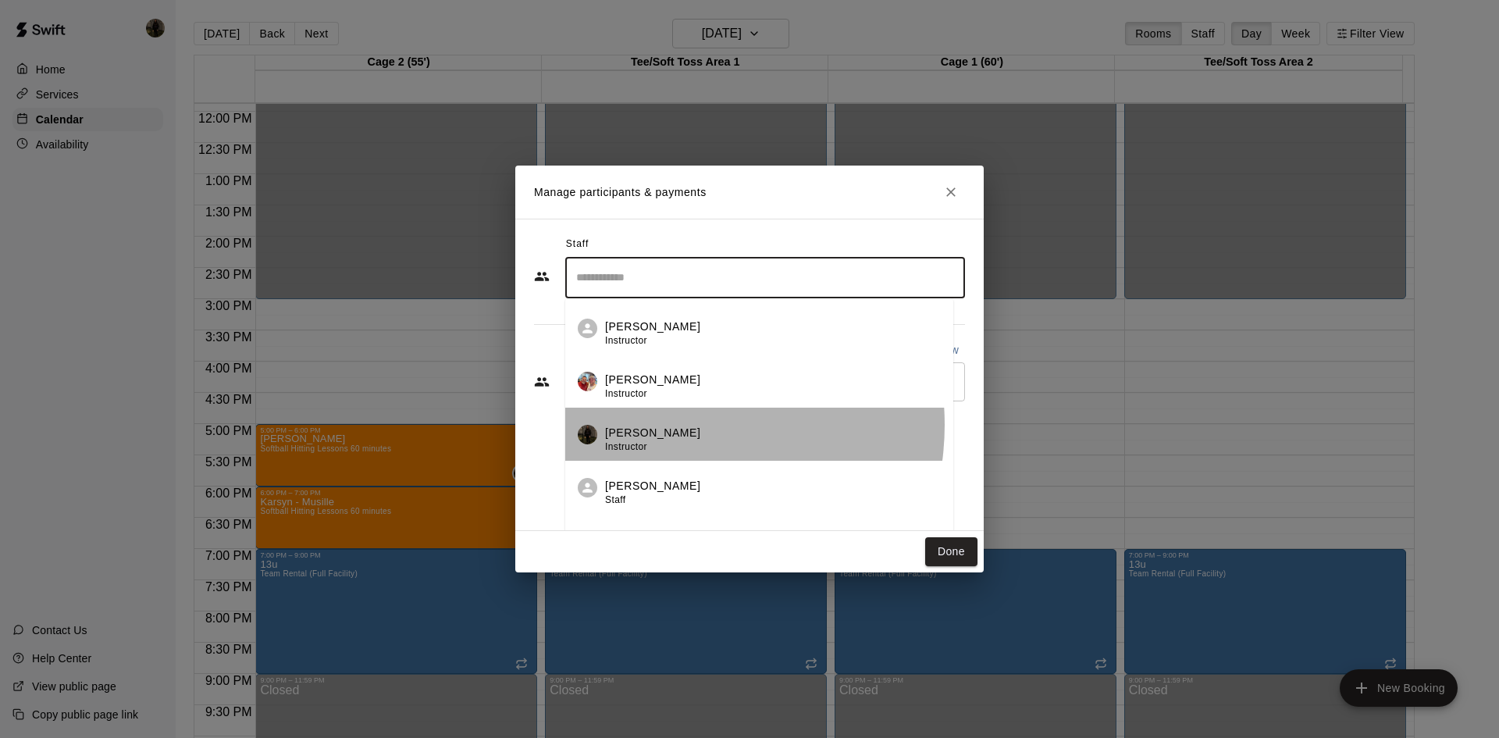
click at [669, 425] on p "[PERSON_NAME]" at bounding box center [652, 433] width 95 height 16
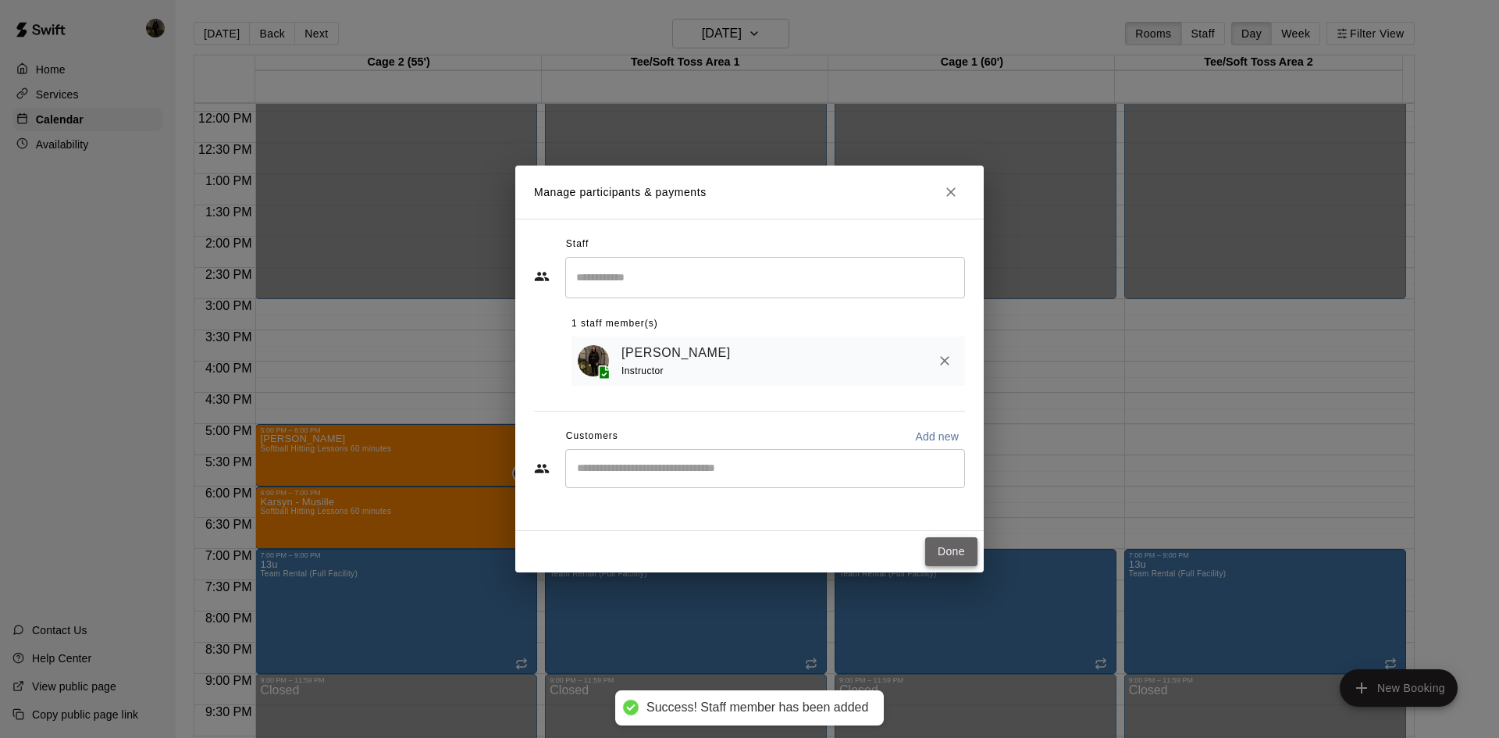
click at [952, 551] on button "Done" at bounding box center [951, 551] width 52 height 29
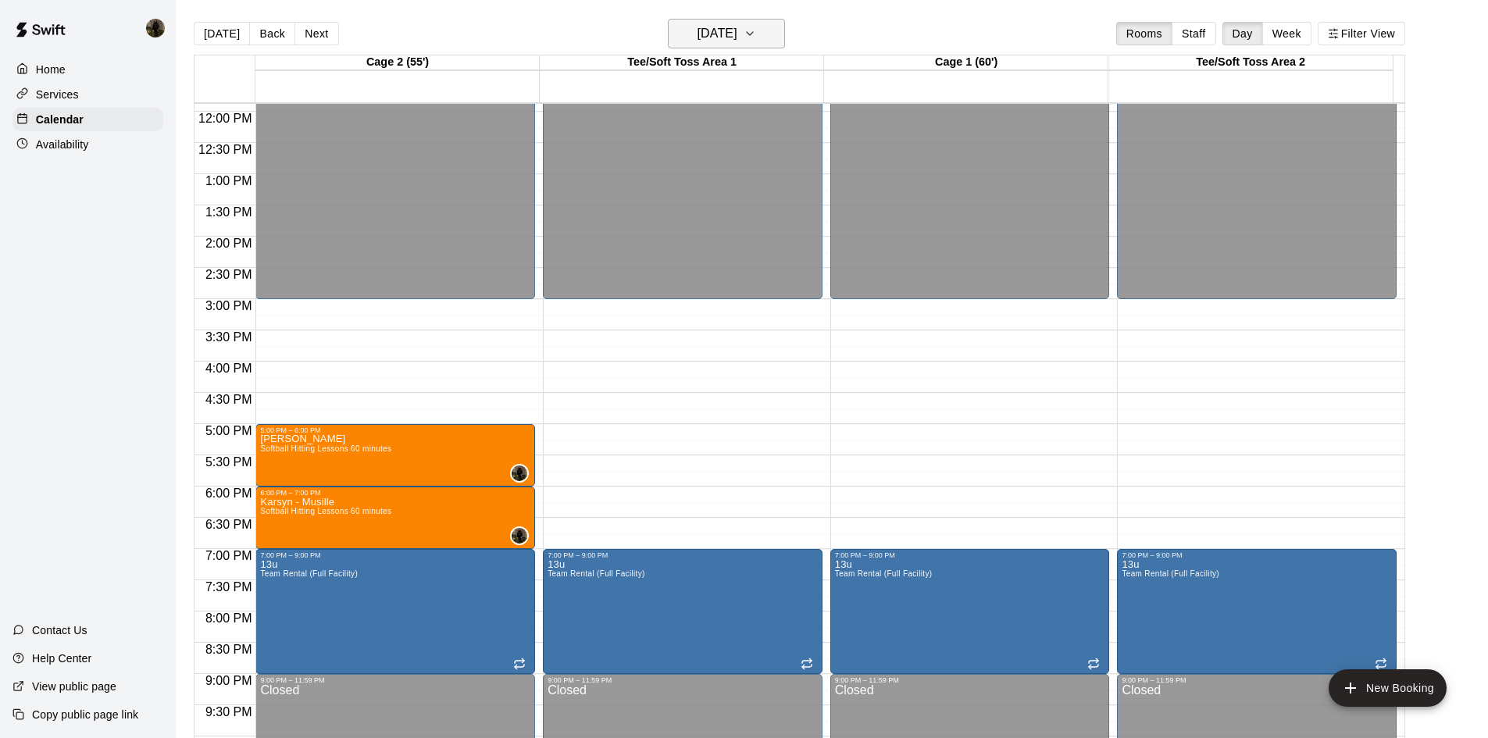
click at [756, 38] on icon "button" at bounding box center [749, 33] width 12 height 19
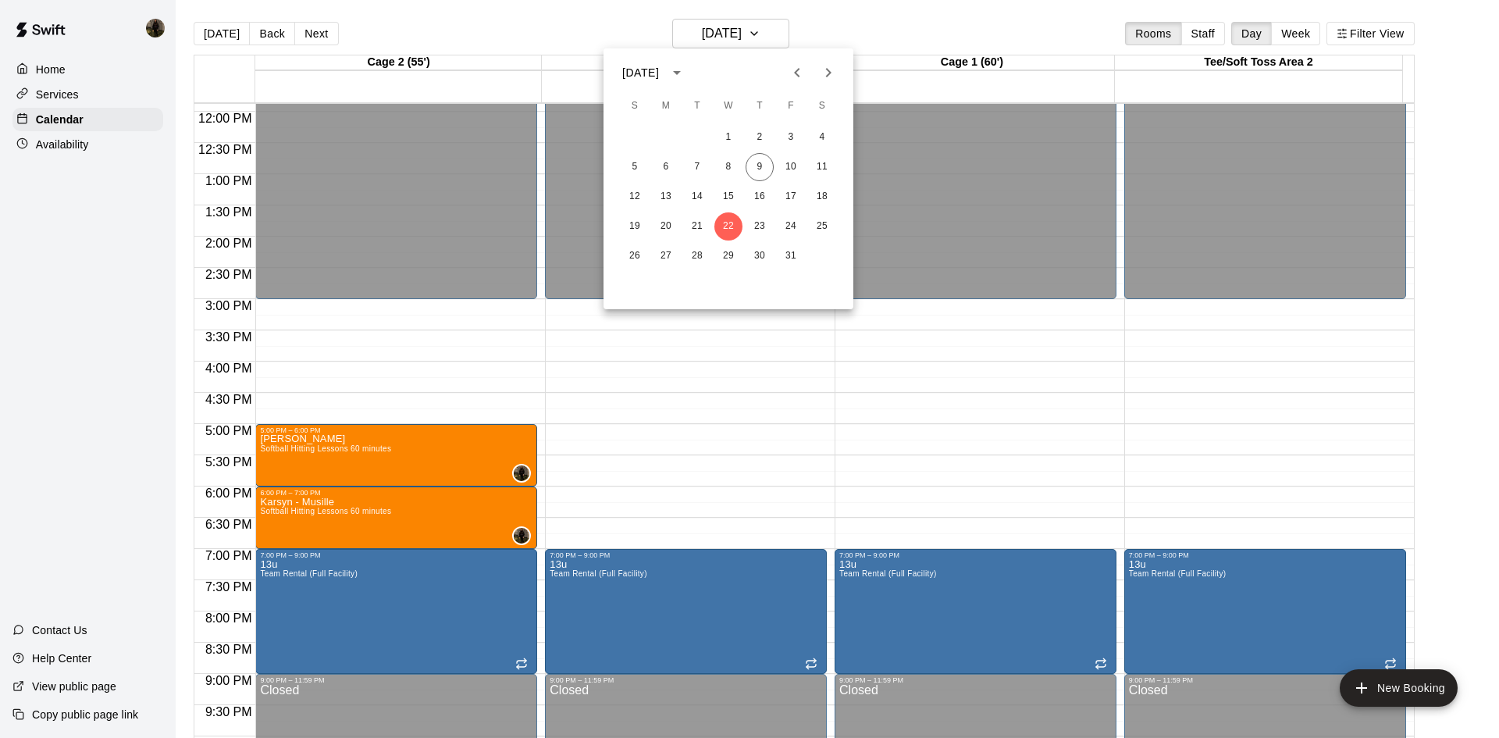
click at [824, 74] on icon "Next month" at bounding box center [828, 72] width 19 height 19
click at [637, 162] on button "2" at bounding box center [635, 167] width 28 height 28
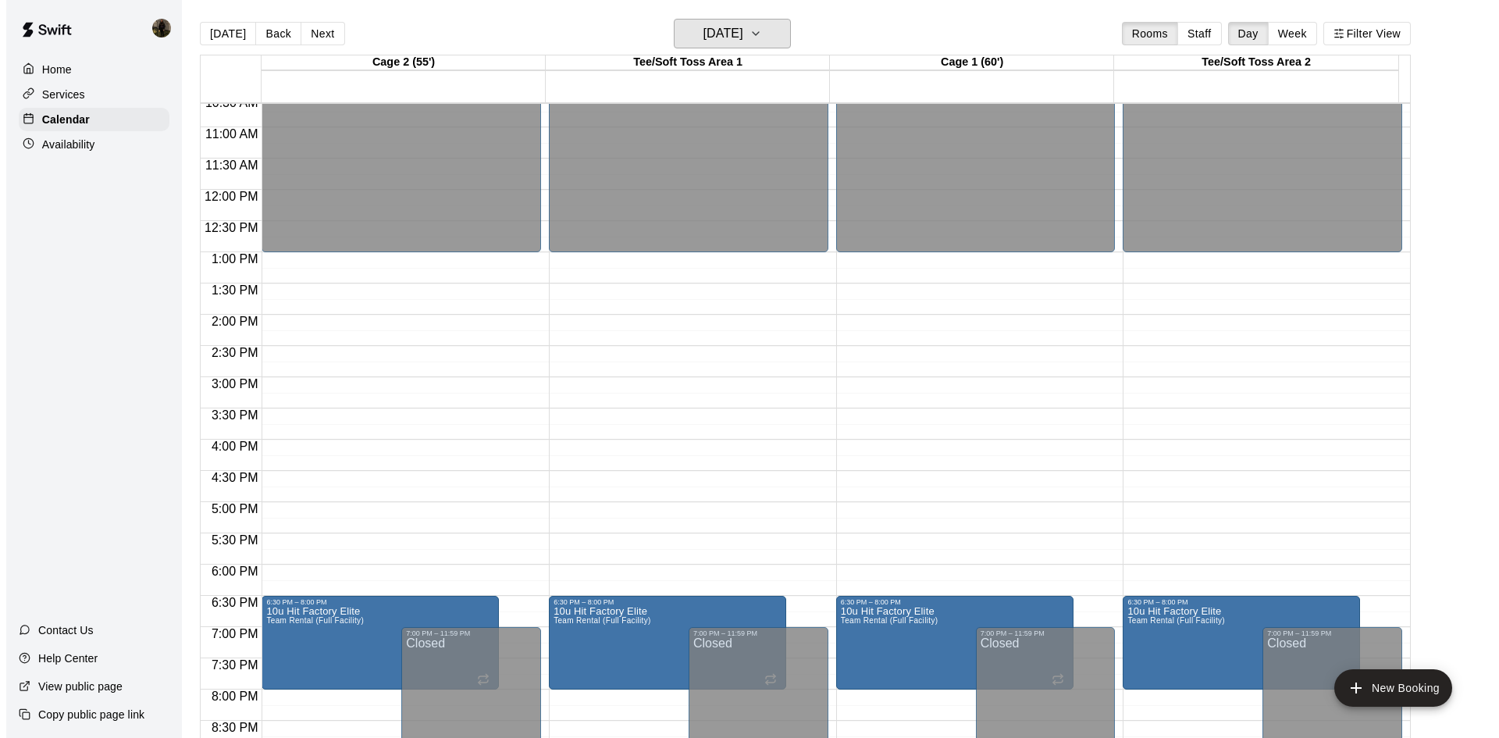
scroll to position [586, 0]
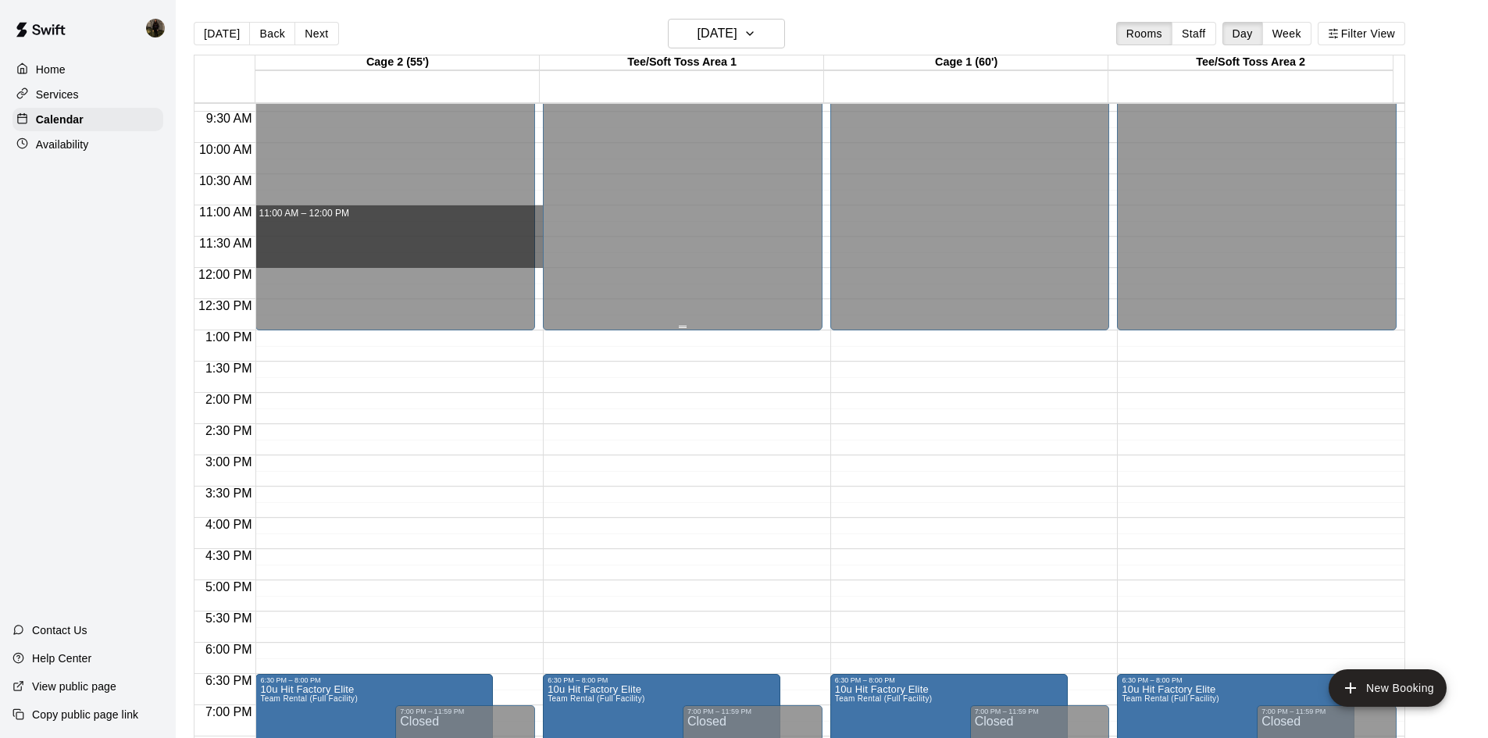
drag, startPoint x: 537, startPoint y: 208, endPoint x: 543, endPoint y: 269, distance: 61.2
click at [543, 269] on div "12:00 AM 12:30 AM 1:00 AM 1:30 AM 2:00 AM 2:30 AM 3:00 AM 3:30 AM 4:00 AM 4:30 …" at bounding box center [799, 429] width 1210 height 654
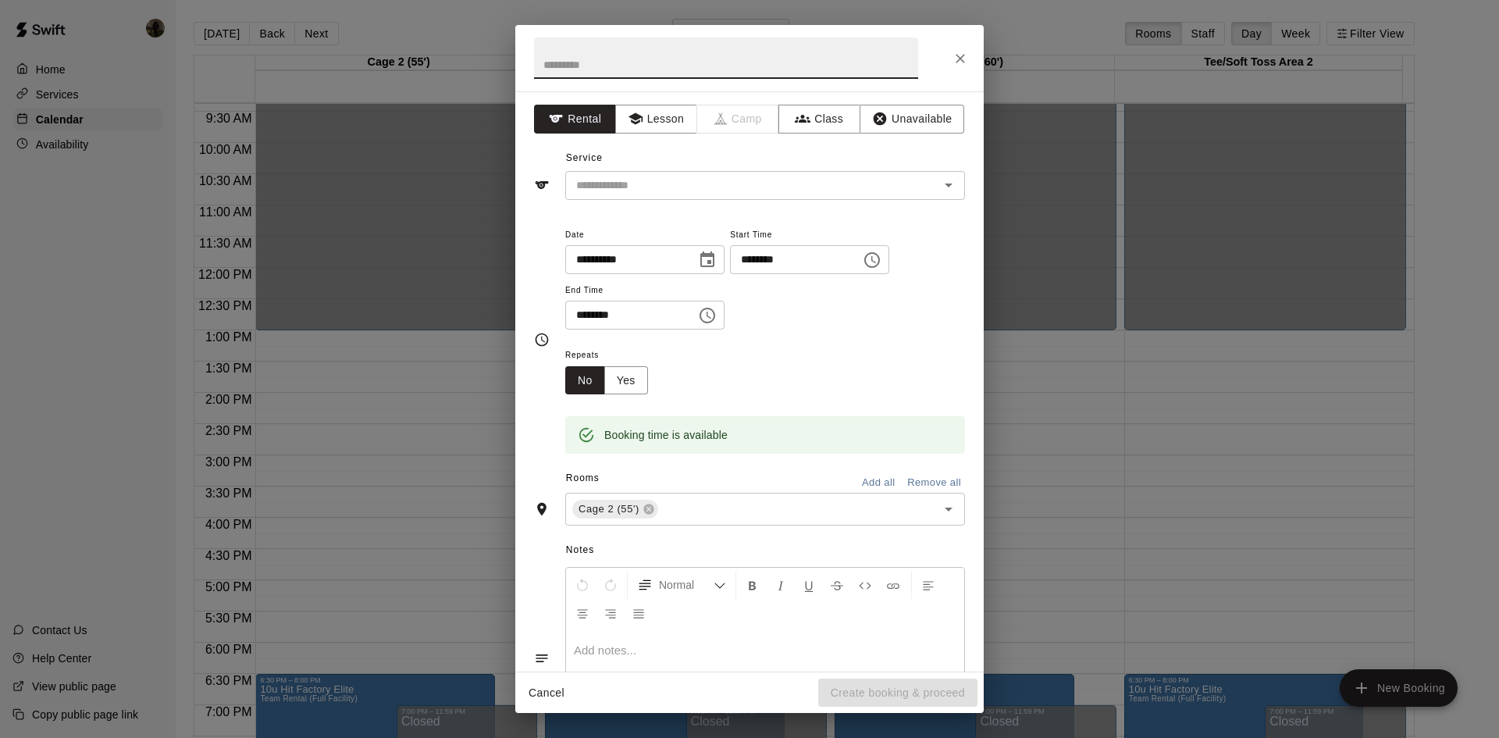
click at [694, 65] on input "text" at bounding box center [726, 57] width 384 height 41
type input "**********"
click at [655, 180] on input "text" at bounding box center [742, 186] width 344 height 20
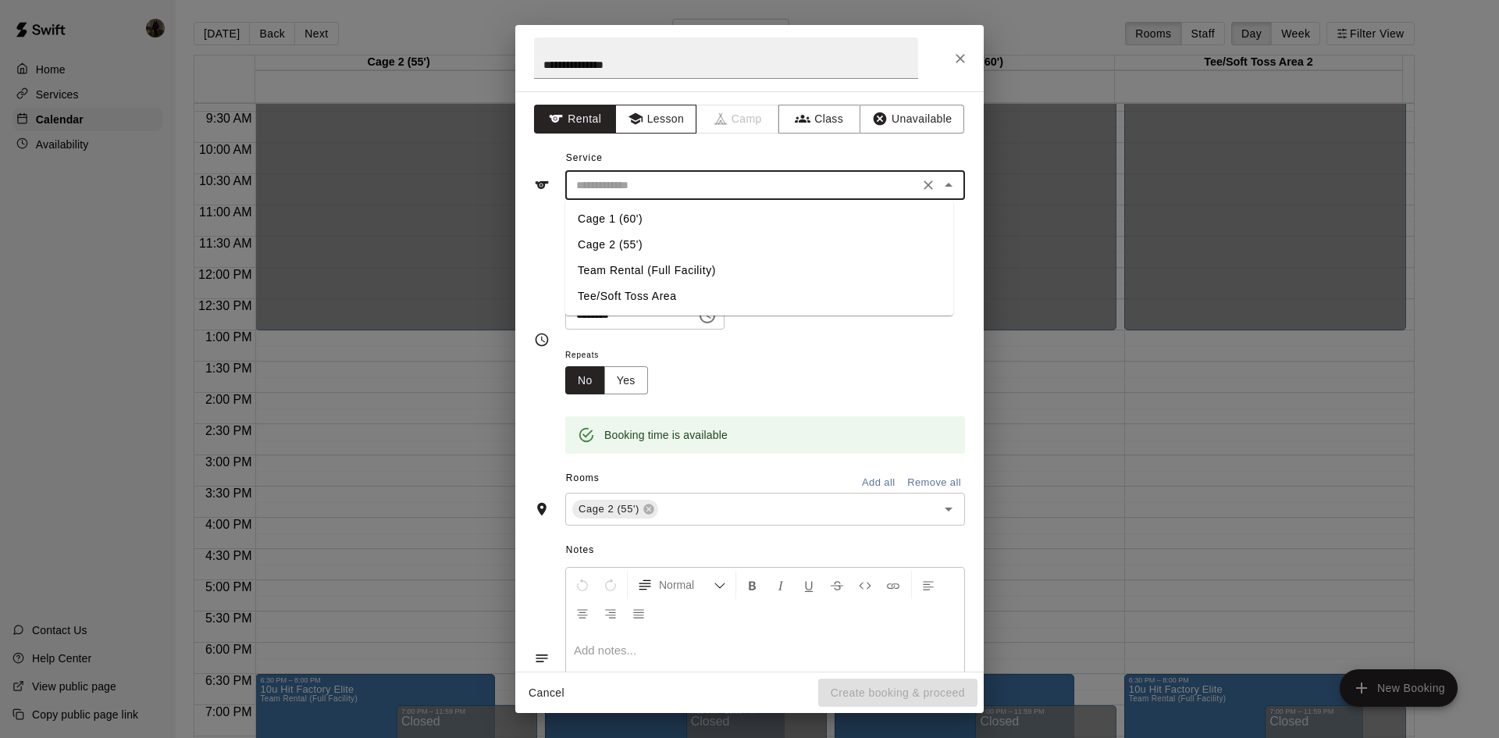
click at [656, 127] on button "Lesson" at bounding box center [656, 119] width 82 height 29
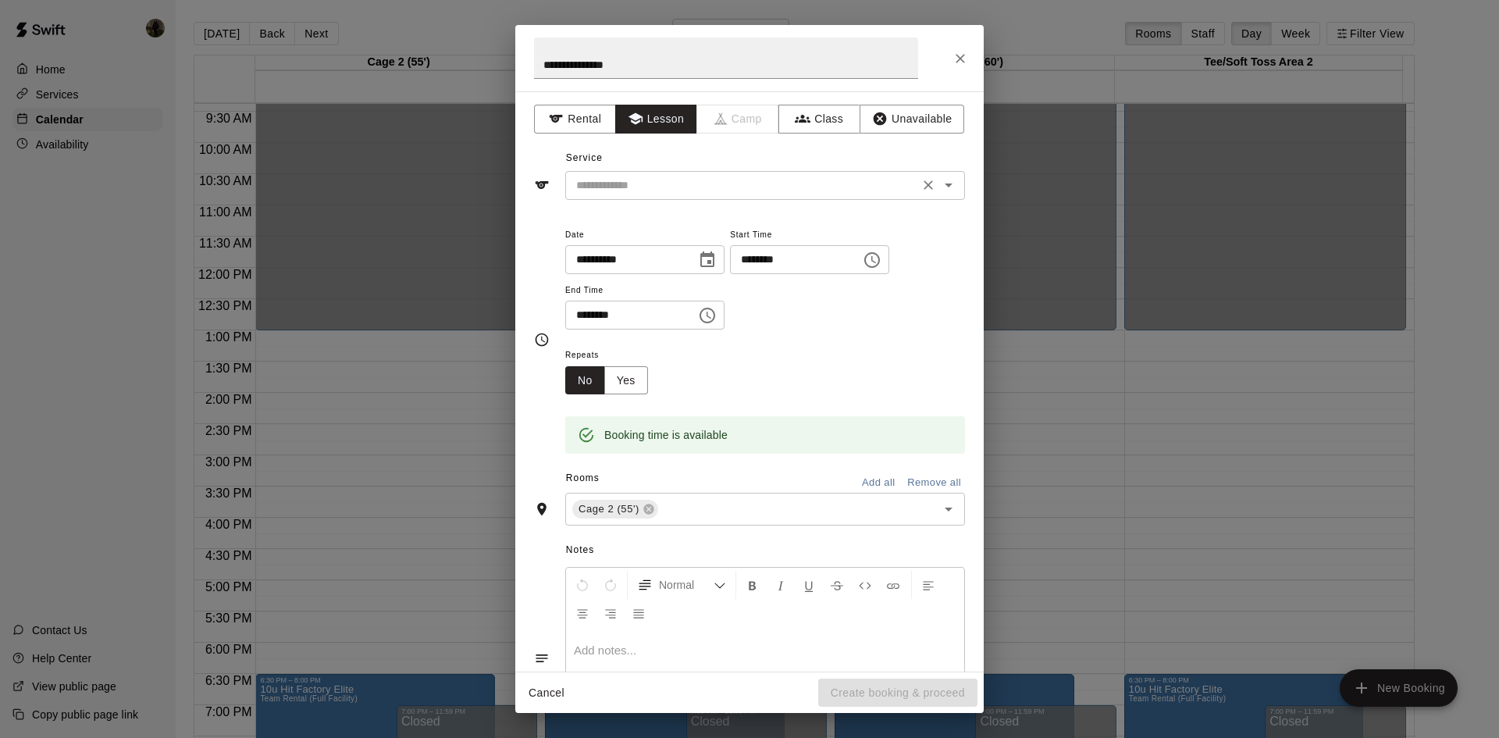
click at [662, 177] on input "text" at bounding box center [742, 186] width 344 height 20
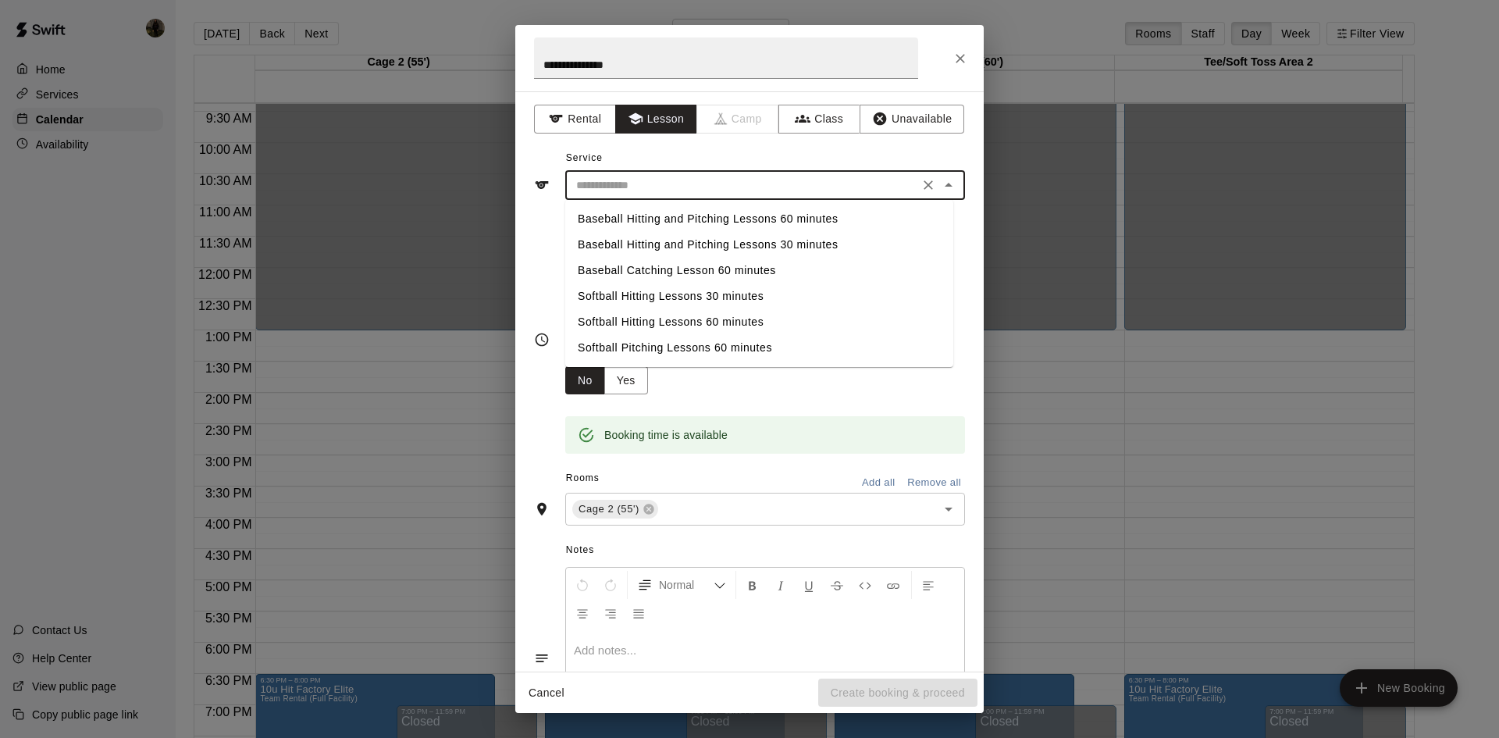
click at [654, 323] on li "Softball Hitting Lessons 60 minutes" at bounding box center [759, 322] width 388 height 26
type input "**********"
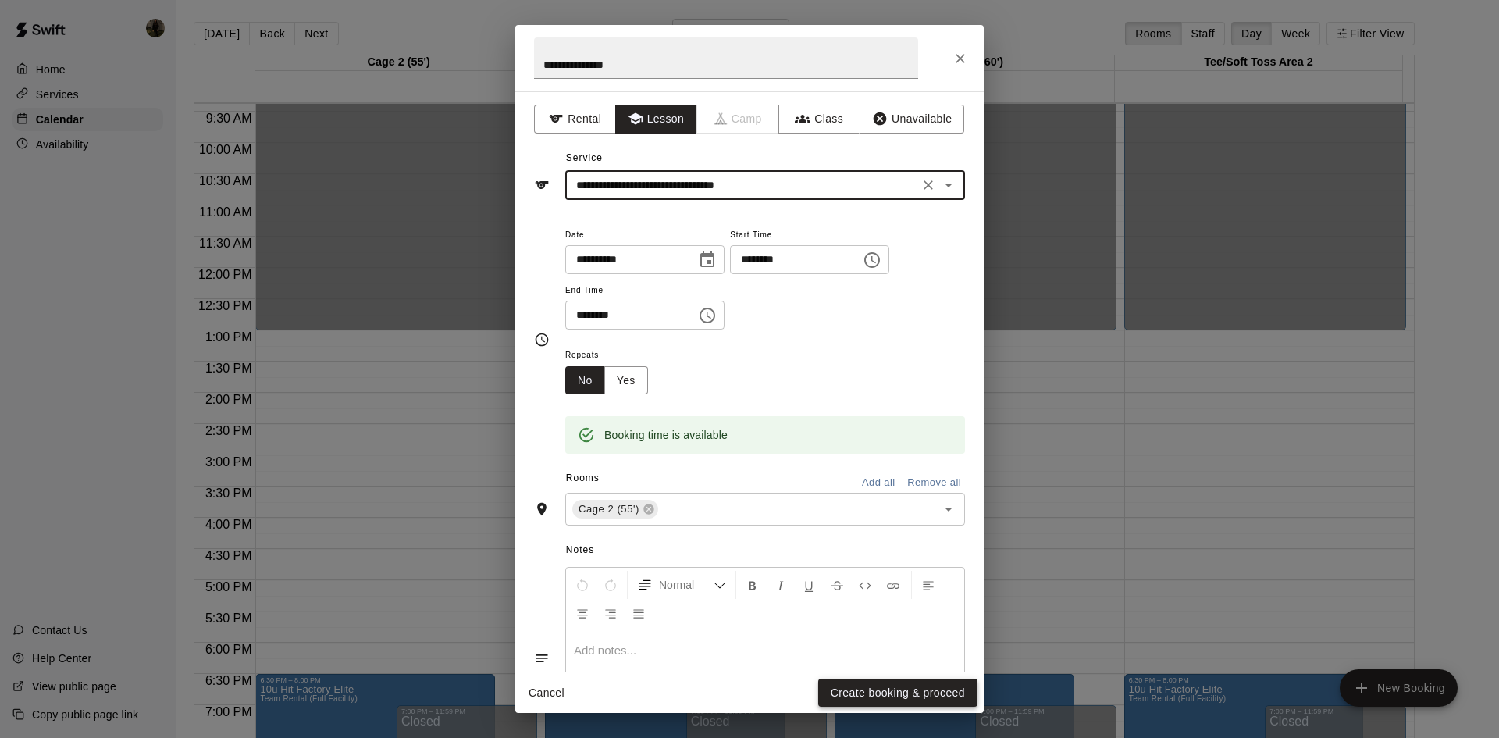
click at [906, 690] on button "Create booking & proceed" at bounding box center [897, 693] width 159 height 29
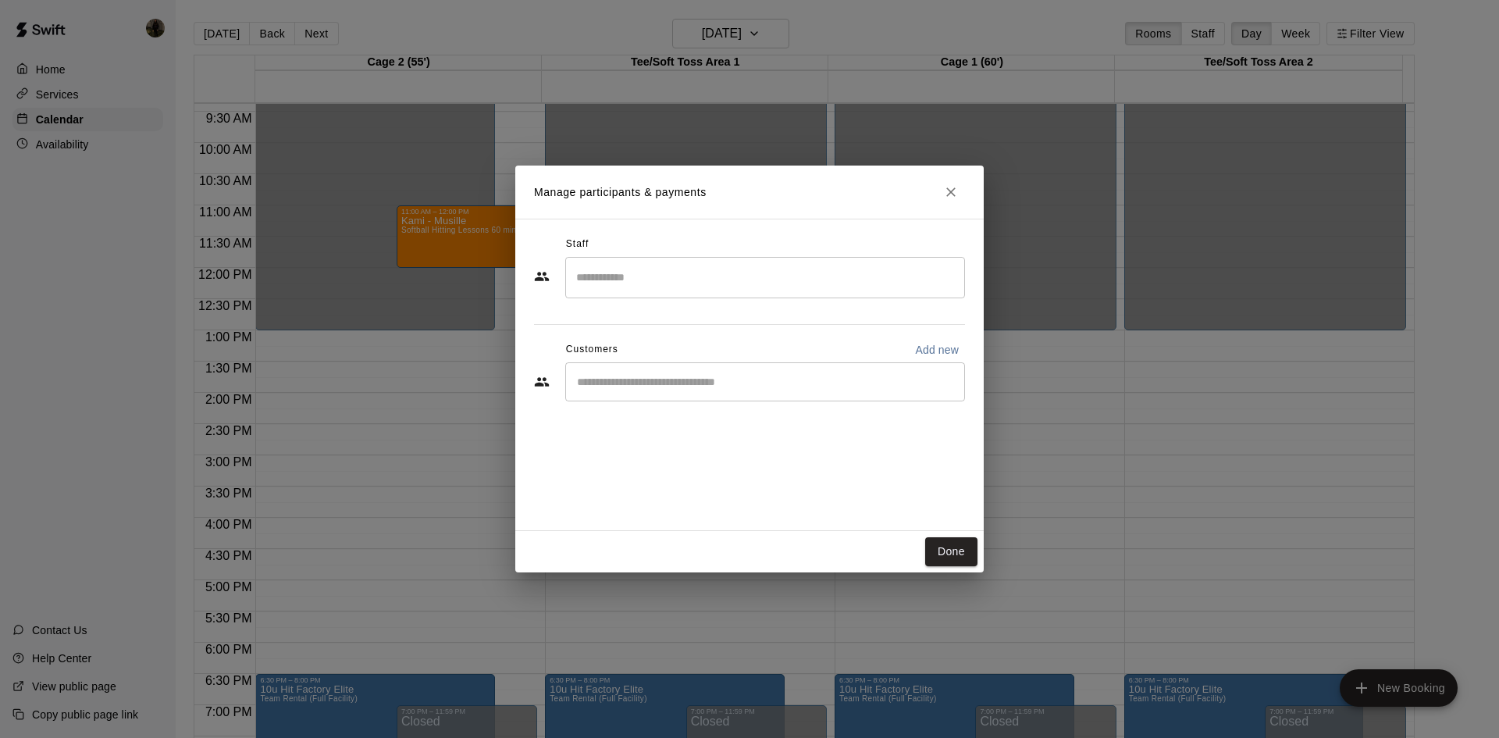
click at [632, 281] on input "Search staff" at bounding box center [765, 277] width 386 height 27
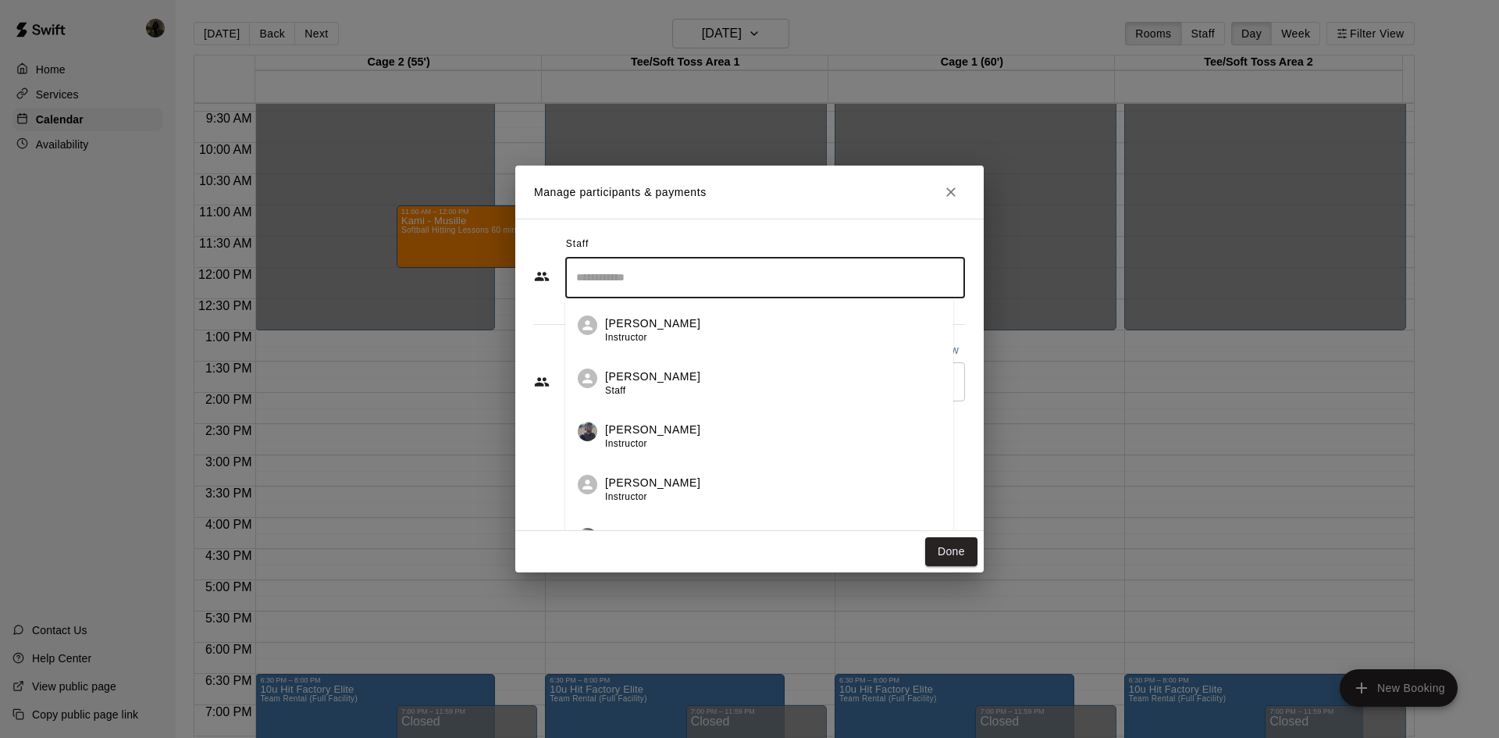
scroll to position [78, 0]
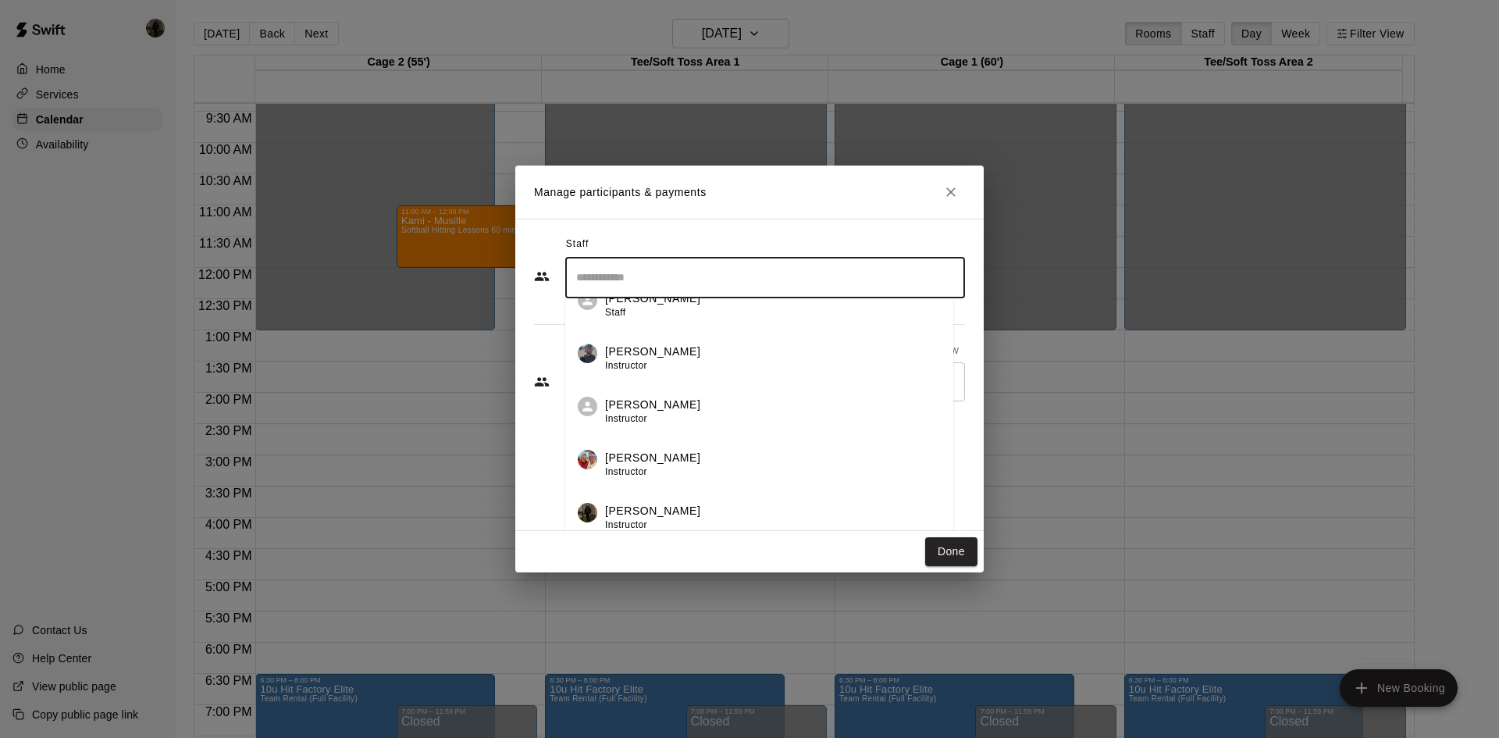
click at [667, 511] on p "[PERSON_NAME]" at bounding box center [652, 511] width 95 height 16
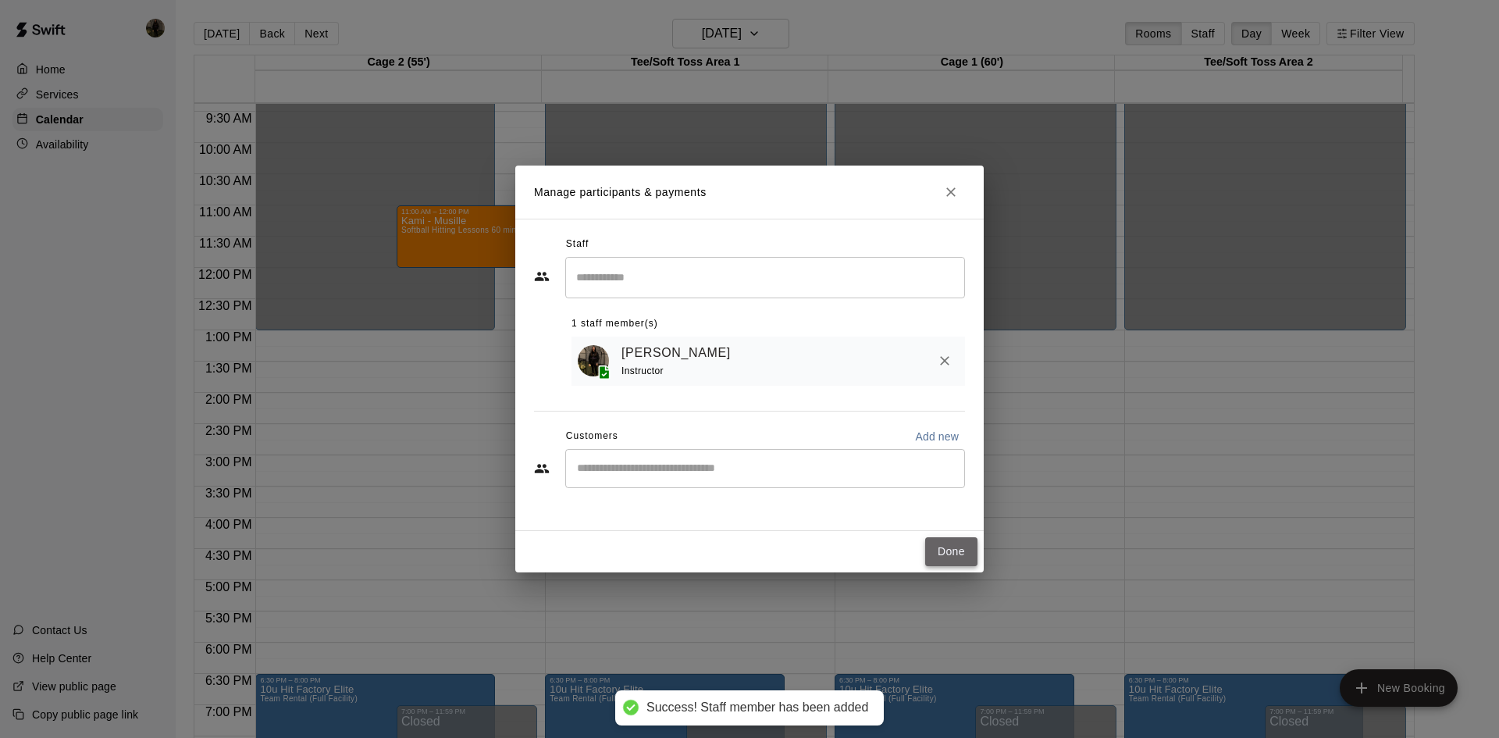
click at [954, 553] on button "Done" at bounding box center [951, 551] width 52 height 29
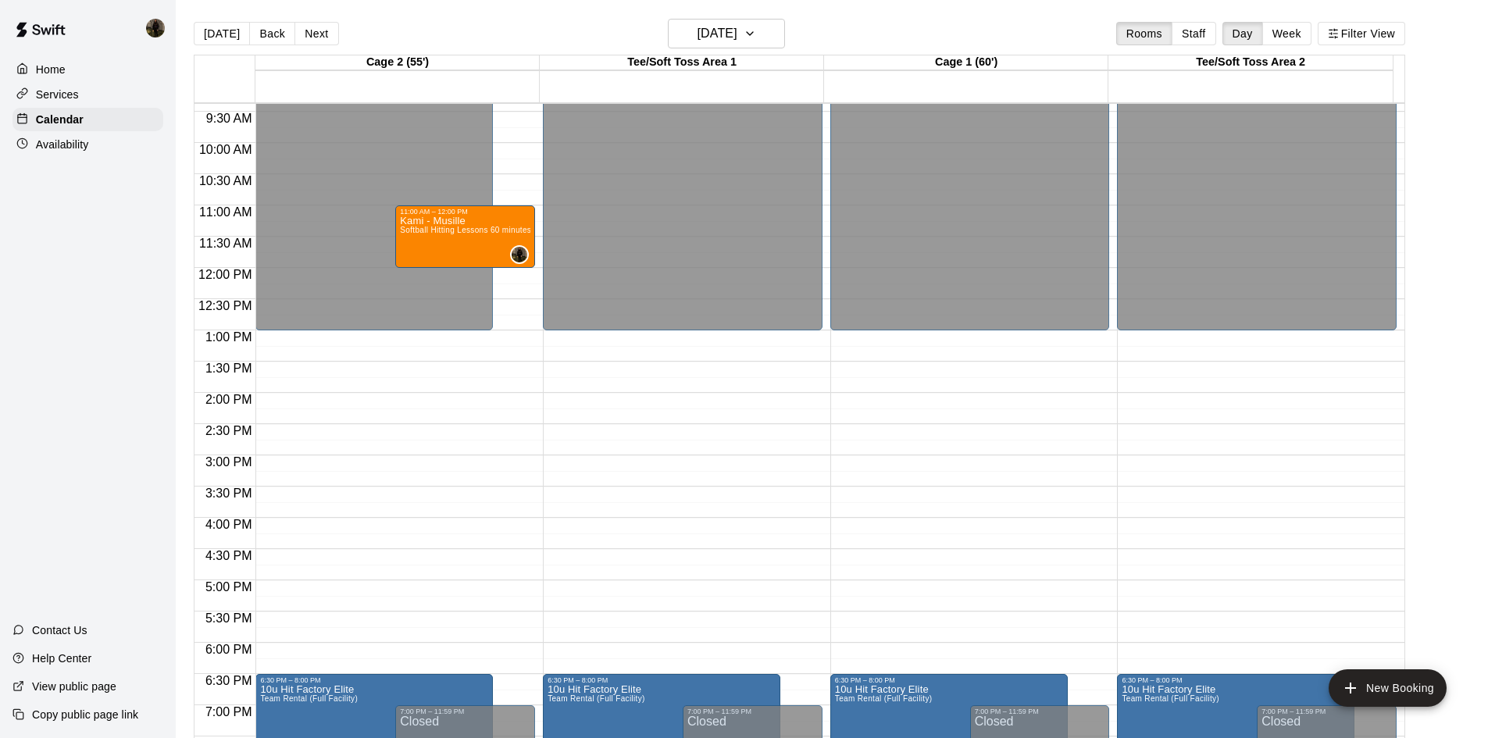
click at [319, 30] on button "Next" at bounding box center [316, 33] width 44 height 23
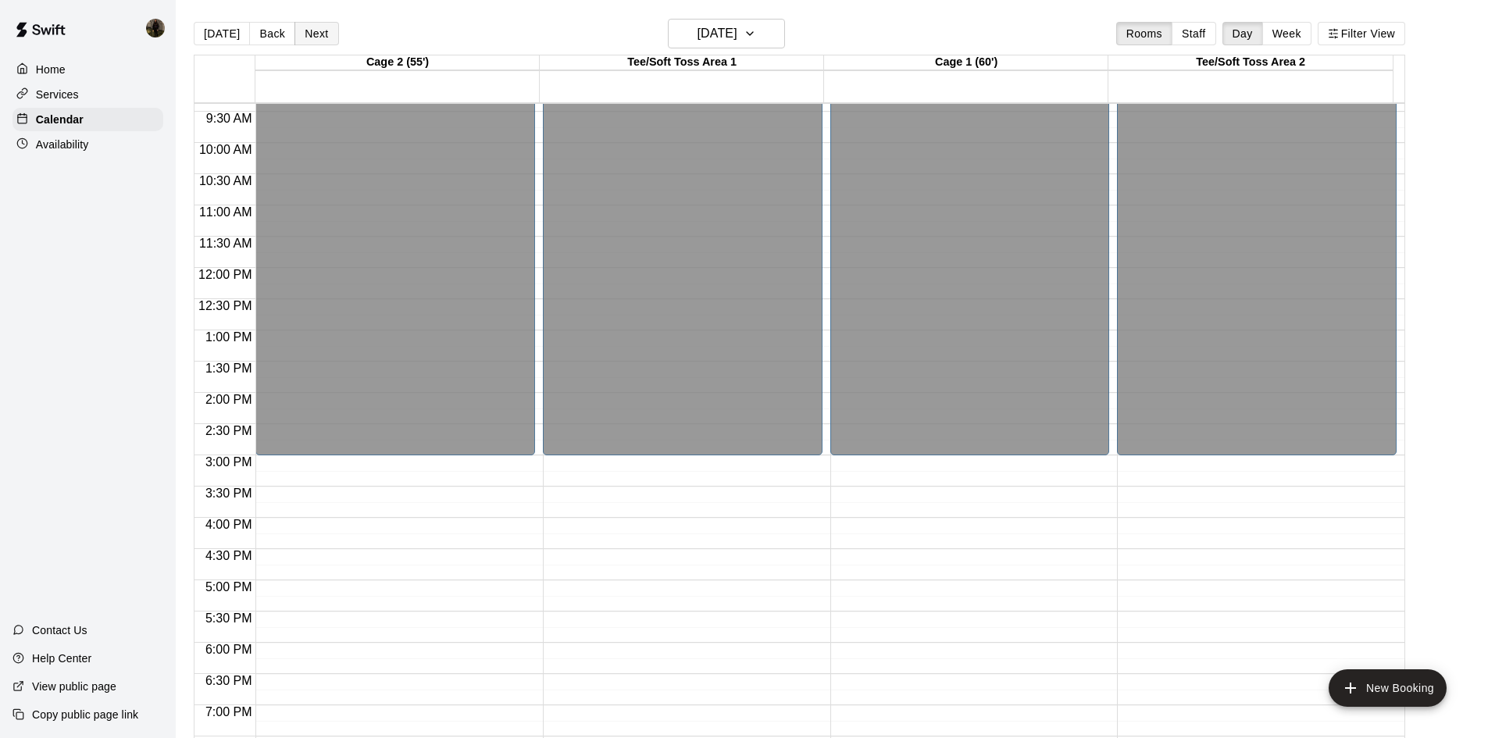
click at [319, 30] on button "Next" at bounding box center [316, 33] width 44 height 23
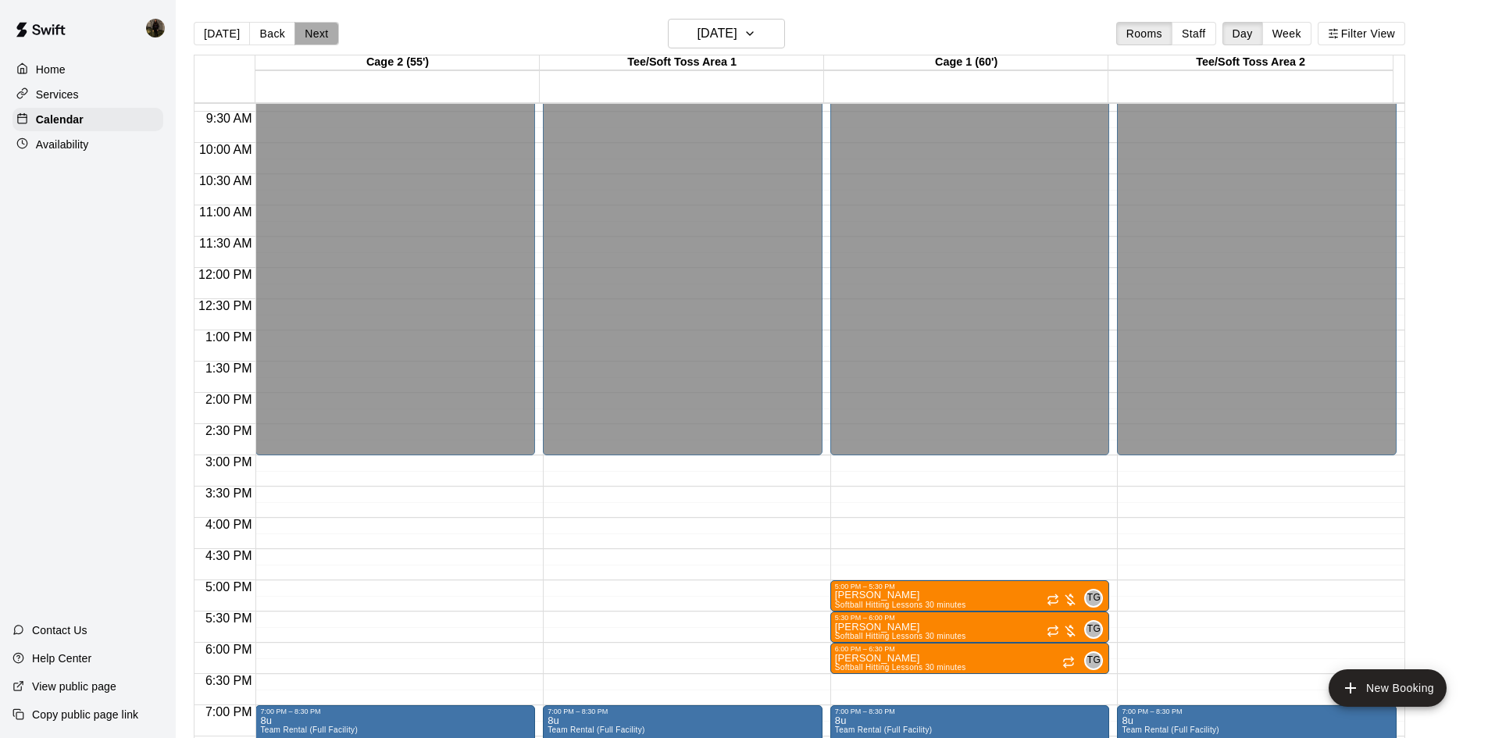
click at [319, 30] on button "Next" at bounding box center [316, 33] width 44 height 23
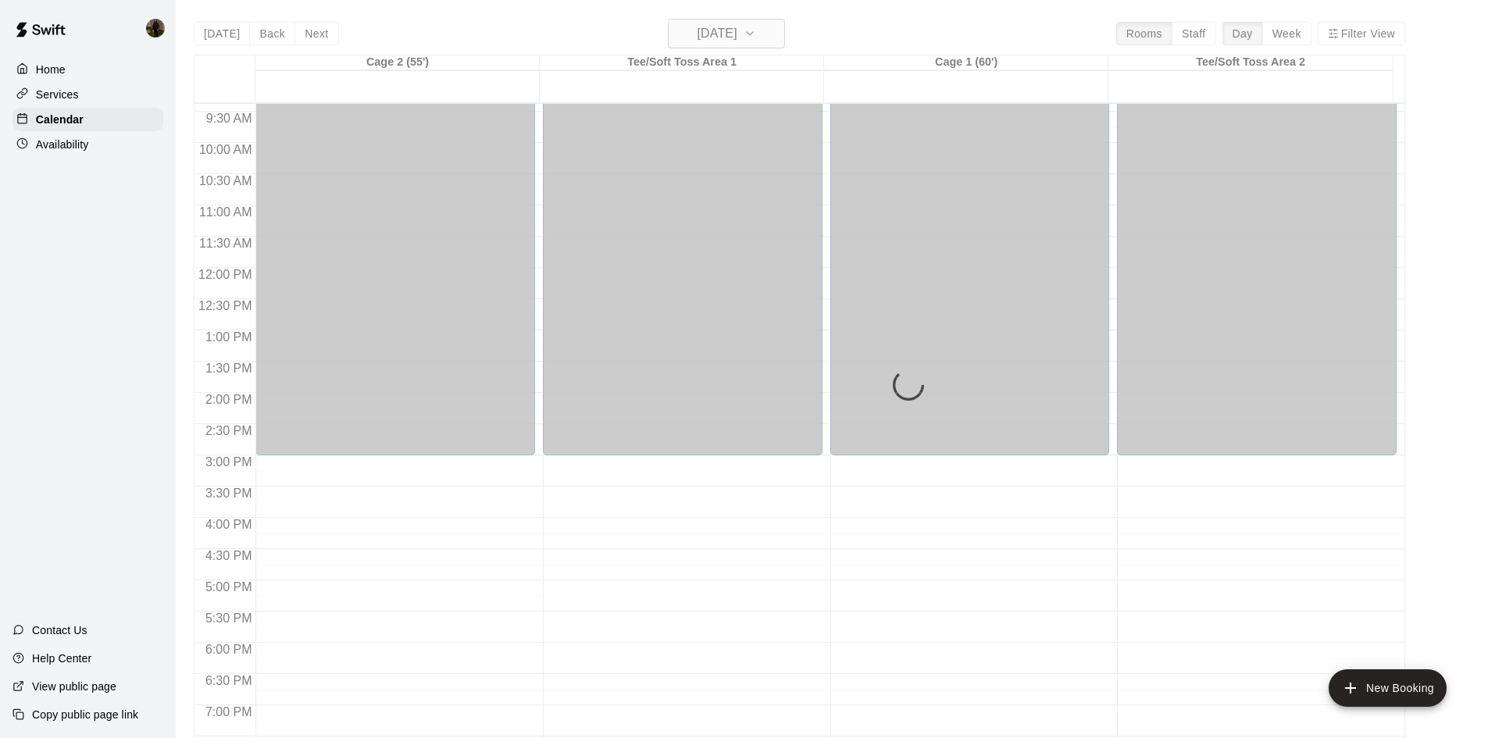
click at [722, 32] on h6 "[DATE]" at bounding box center [717, 34] width 40 height 22
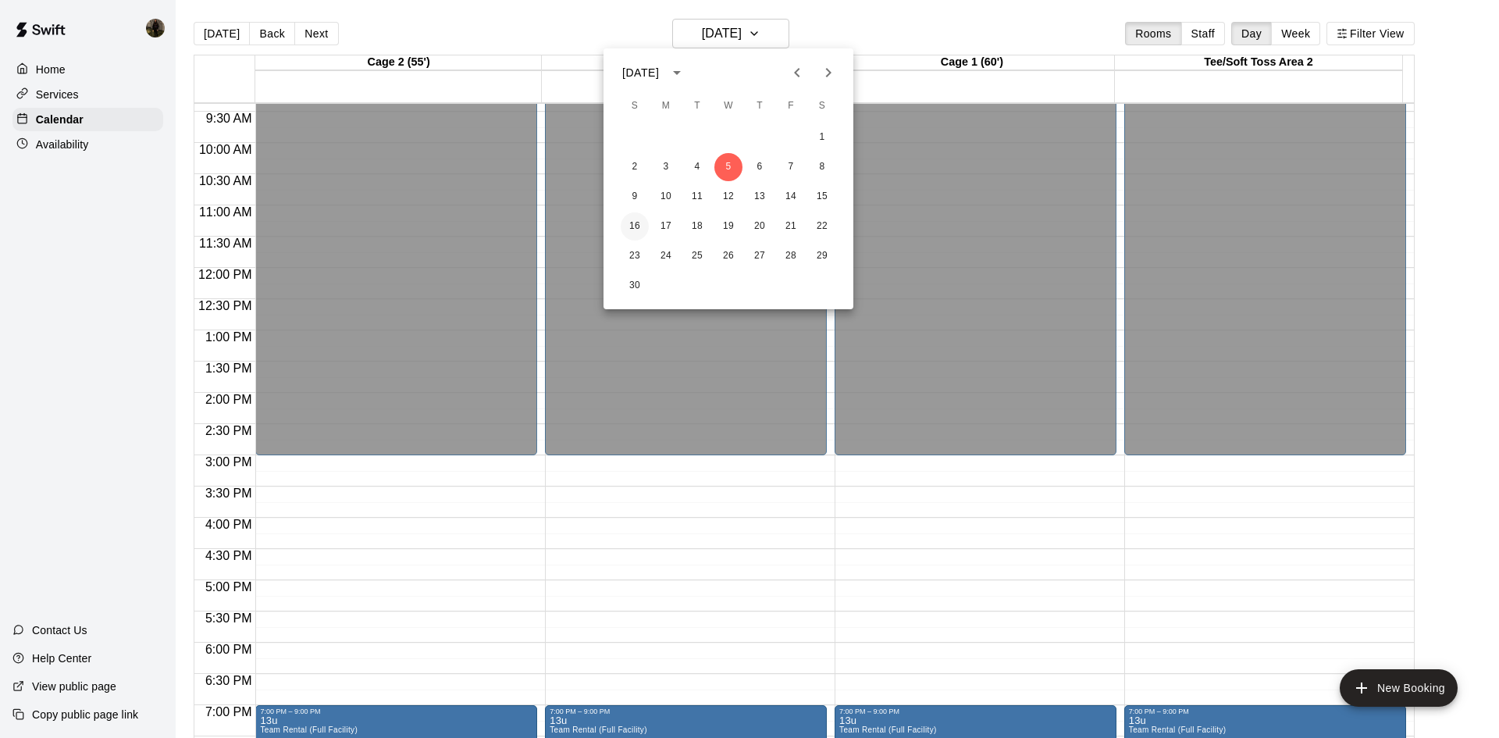
click at [640, 222] on button "16" at bounding box center [635, 226] width 28 height 28
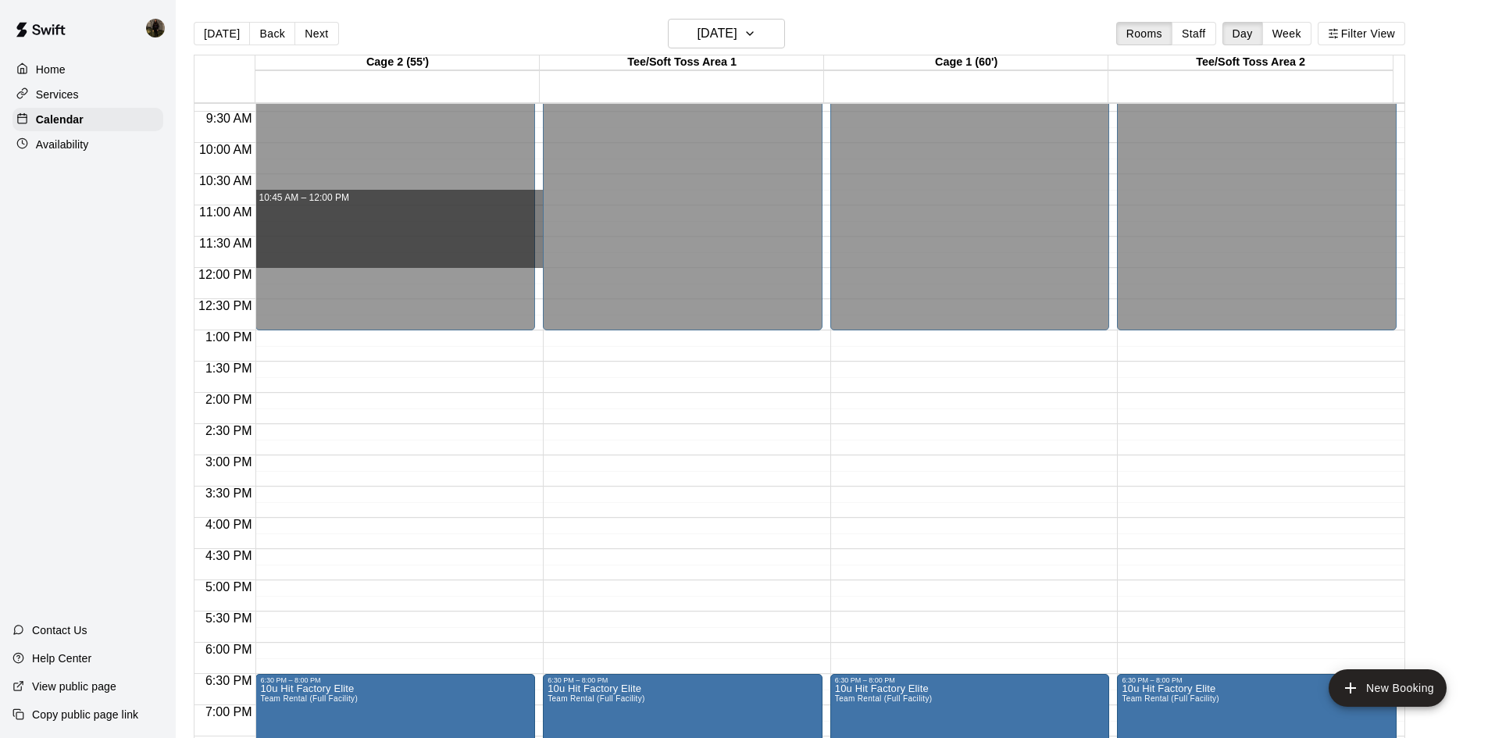
drag, startPoint x: 537, startPoint y: 206, endPoint x: 537, endPoint y: 257, distance: 50.8
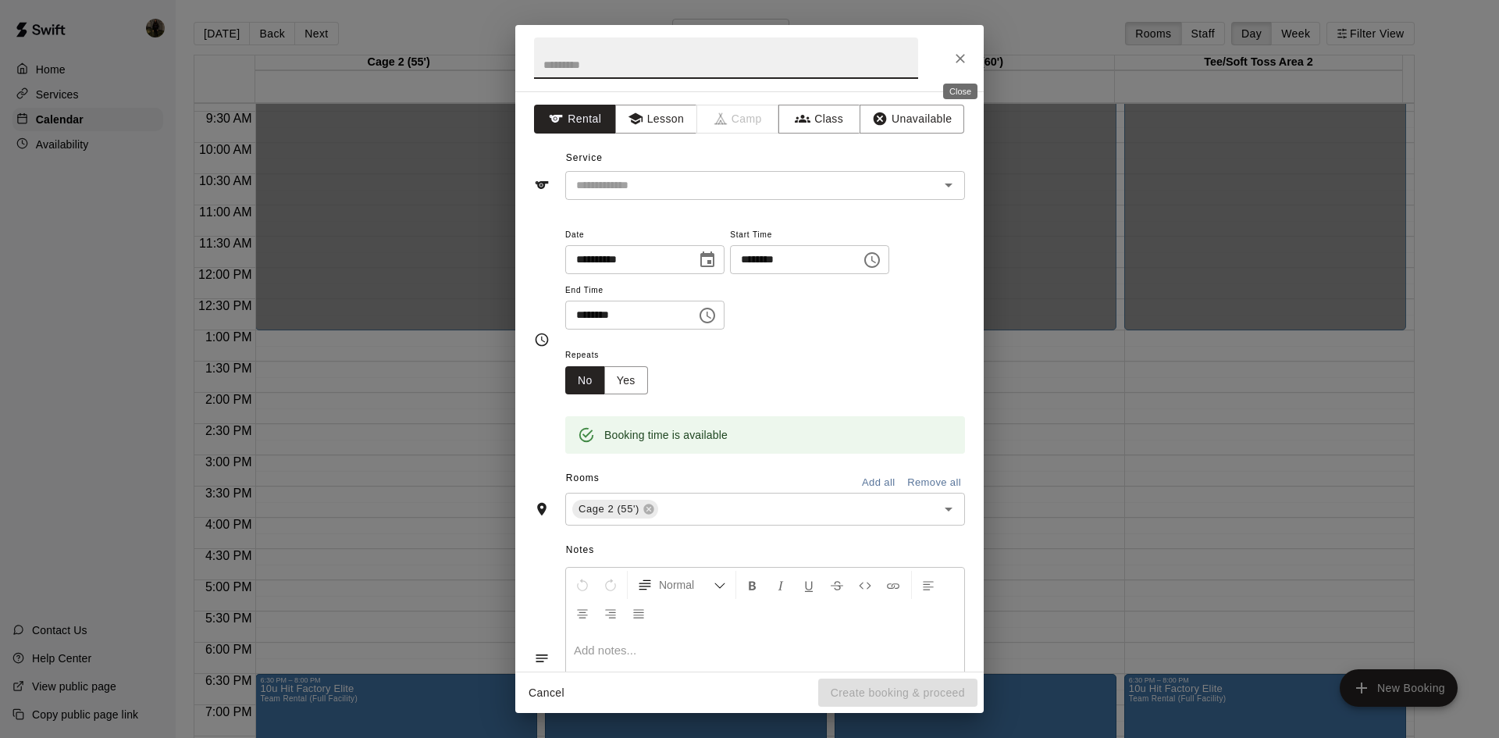
drag, startPoint x: 950, startPoint y: 64, endPoint x: 915, endPoint y: 73, distance: 36.4
click at [951, 64] on button "Close" at bounding box center [961, 59] width 28 height 28
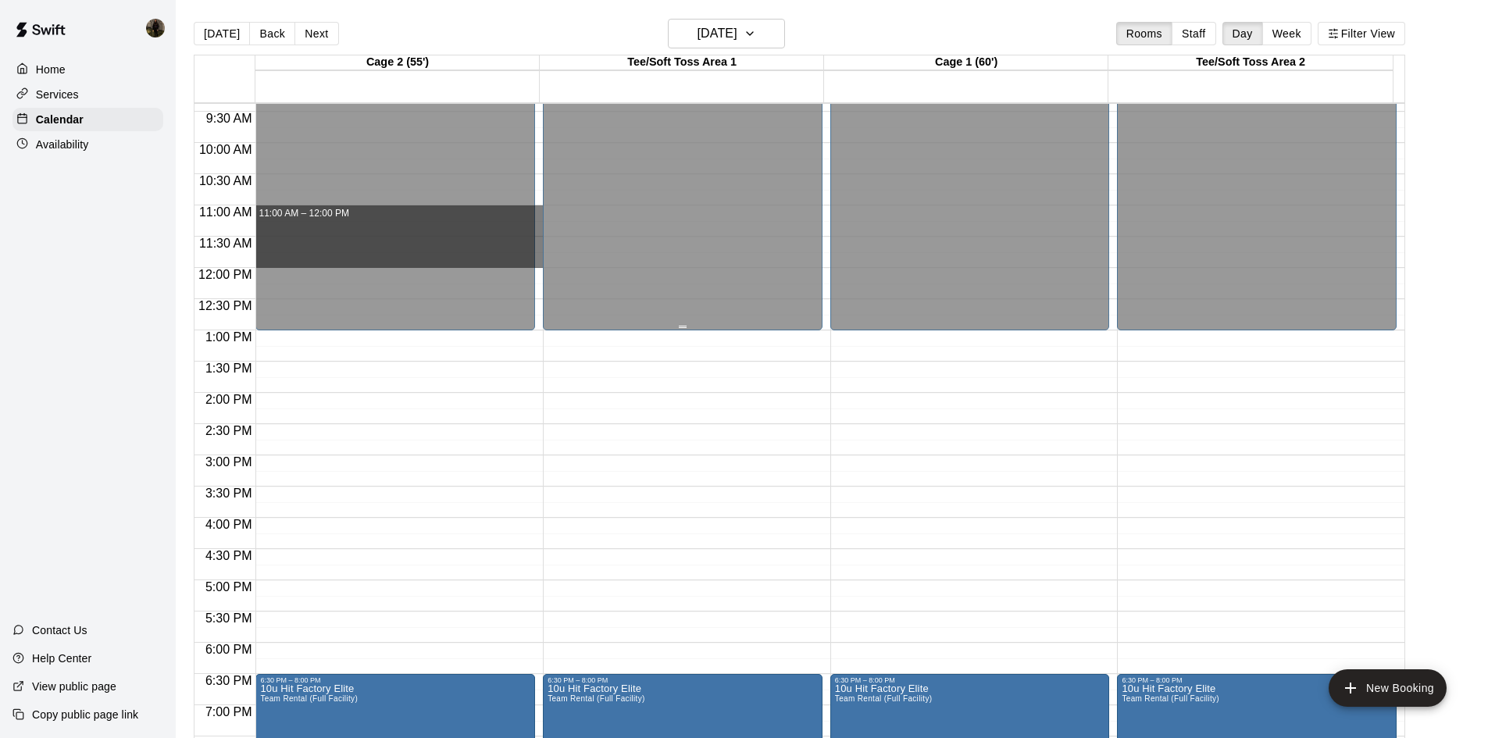
drag, startPoint x: 537, startPoint y: 208, endPoint x: 542, endPoint y: 260, distance: 52.5
click at [542, 260] on div "12:00 AM 12:30 AM 1:00 AM 1:30 AM 2:00 AM 2:30 AM 3:00 AM 3:30 AM 4:00 AM 4:30 …" at bounding box center [799, 429] width 1210 height 654
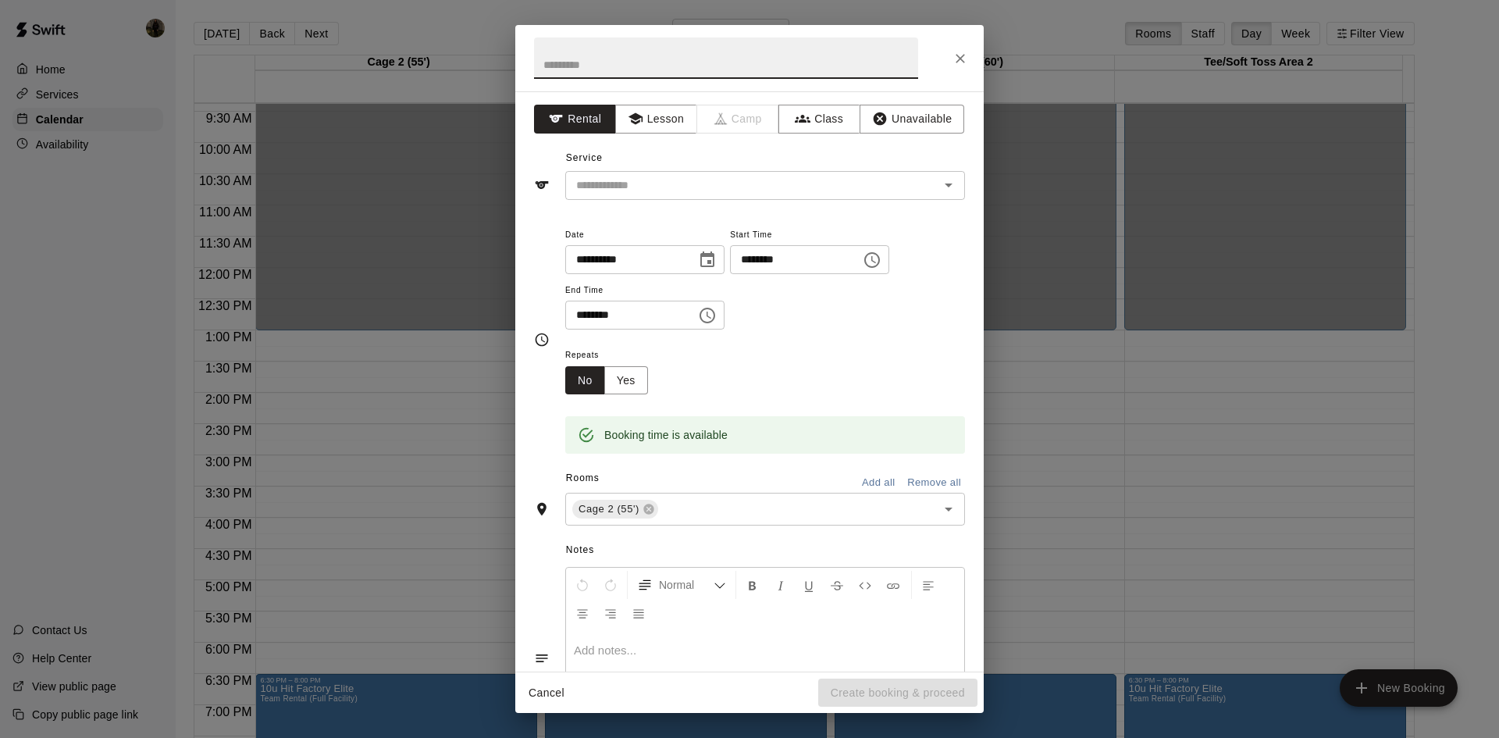
click at [623, 66] on input "text" at bounding box center [726, 57] width 384 height 41
type input "**********"
click at [641, 123] on button "Lesson" at bounding box center [656, 119] width 82 height 29
click at [629, 187] on input "text" at bounding box center [742, 186] width 344 height 20
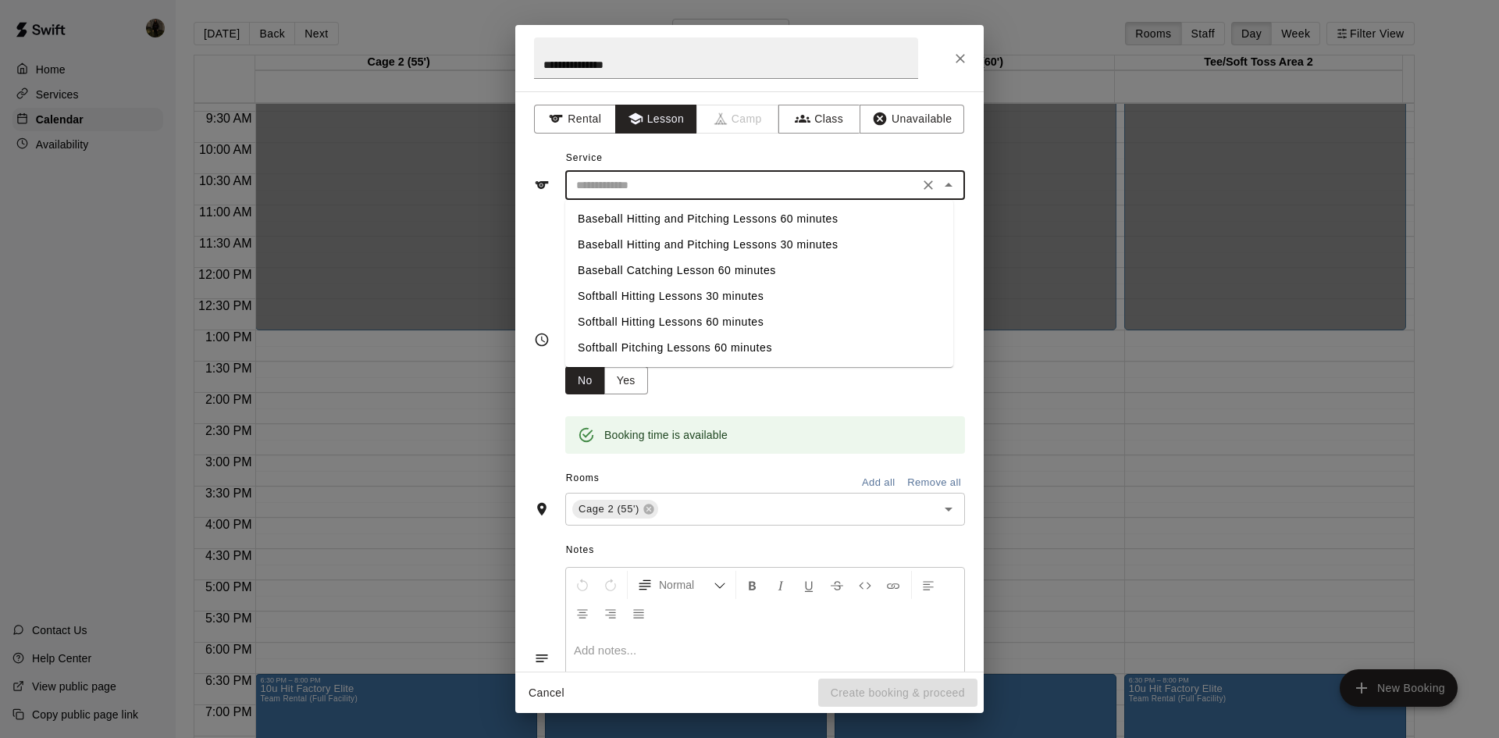
click at [656, 322] on li "Softball Hitting Lessons 60 minutes" at bounding box center [759, 322] width 388 height 26
type input "**********"
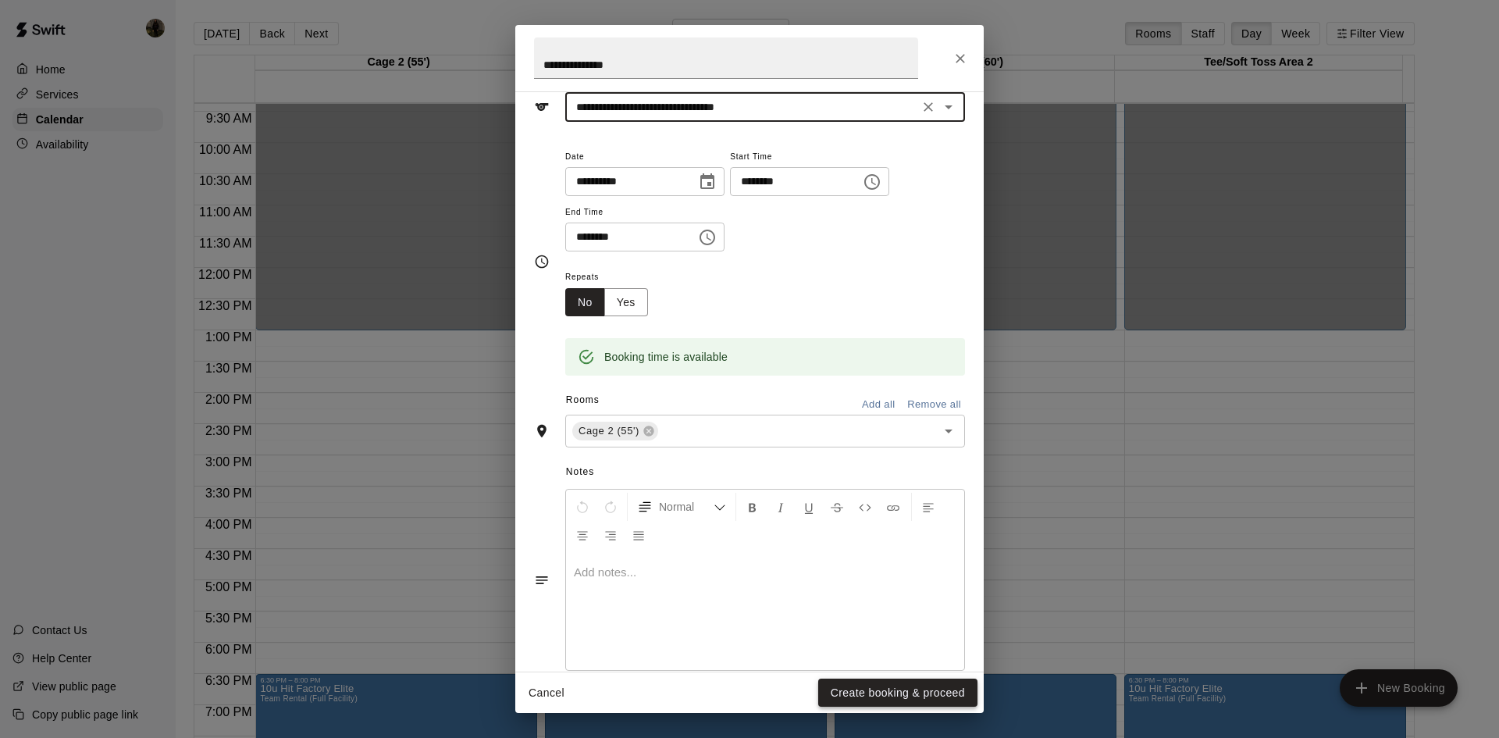
click at [863, 689] on button "Create booking & proceed" at bounding box center [897, 693] width 159 height 29
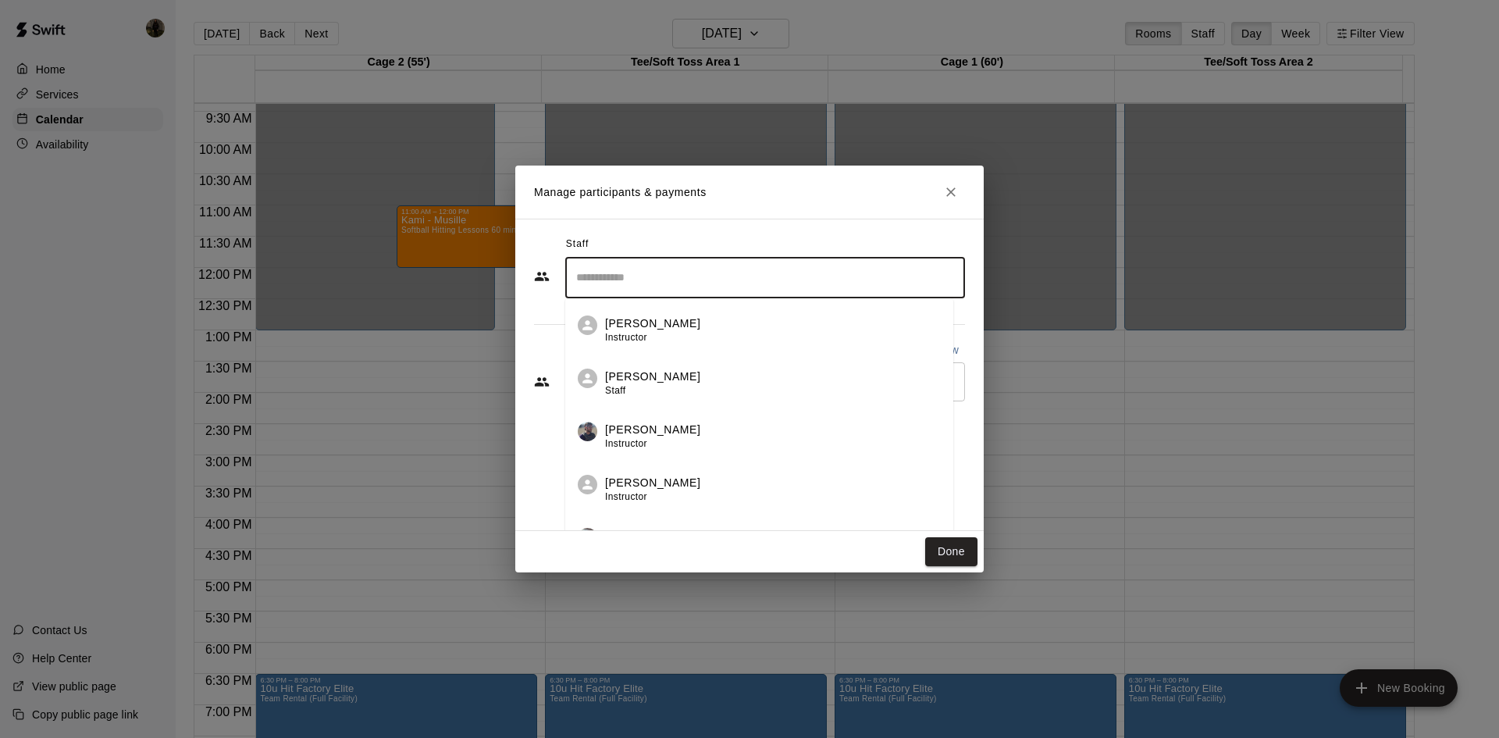
click at [603, 280] on input "Search staff" at bounding box center [765, 277] width 386 height 27
click at [639, 433] on p "[PERSON_NAME]" at bounding box center [652, 433] width 95 height 16
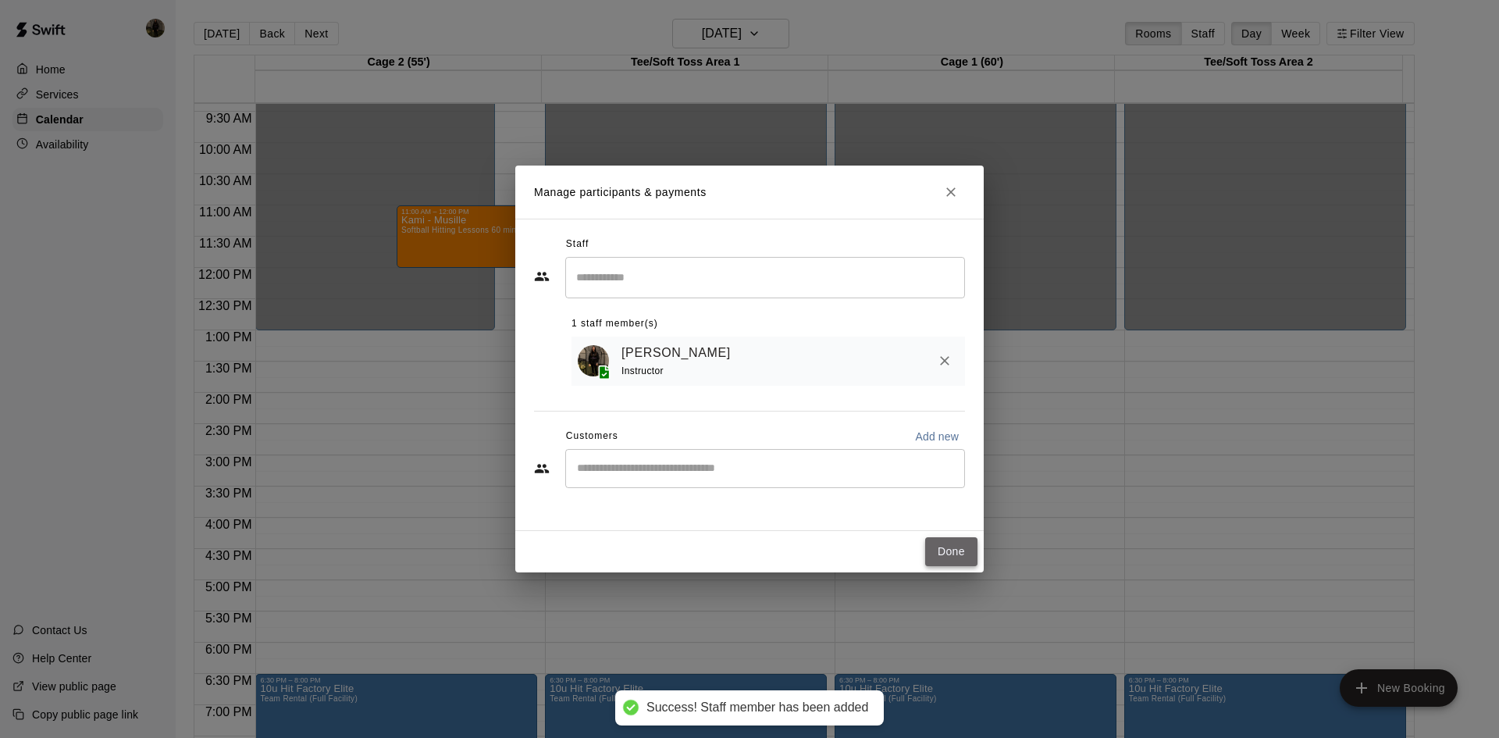
click at [958, 554] on button "Done" at bounding box center [951, 551] width 52 height 29
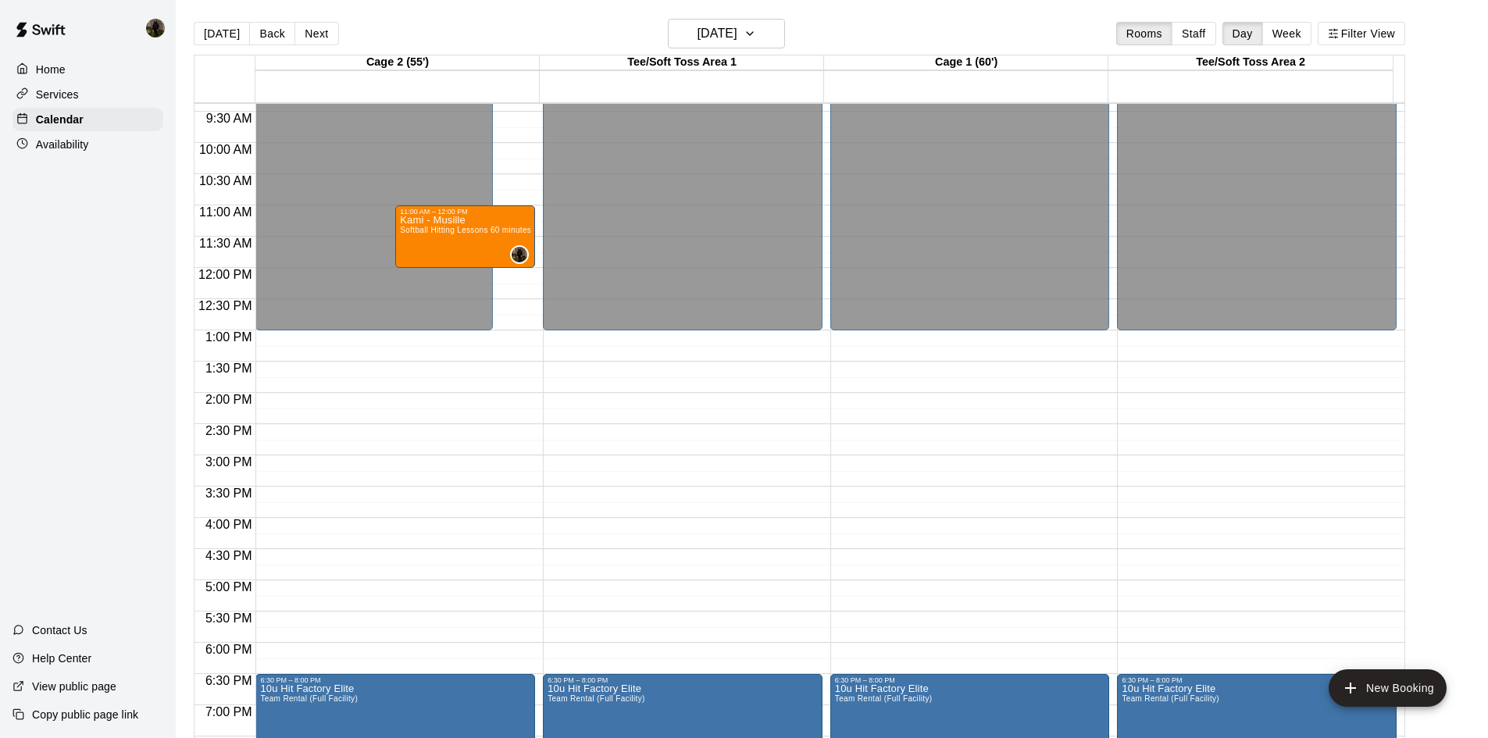
click at [73, 66] on div "Home" at bounding box center [87, 69] width 151 height 23
